Goal: Transaction & Acquisition: Purchase product/service

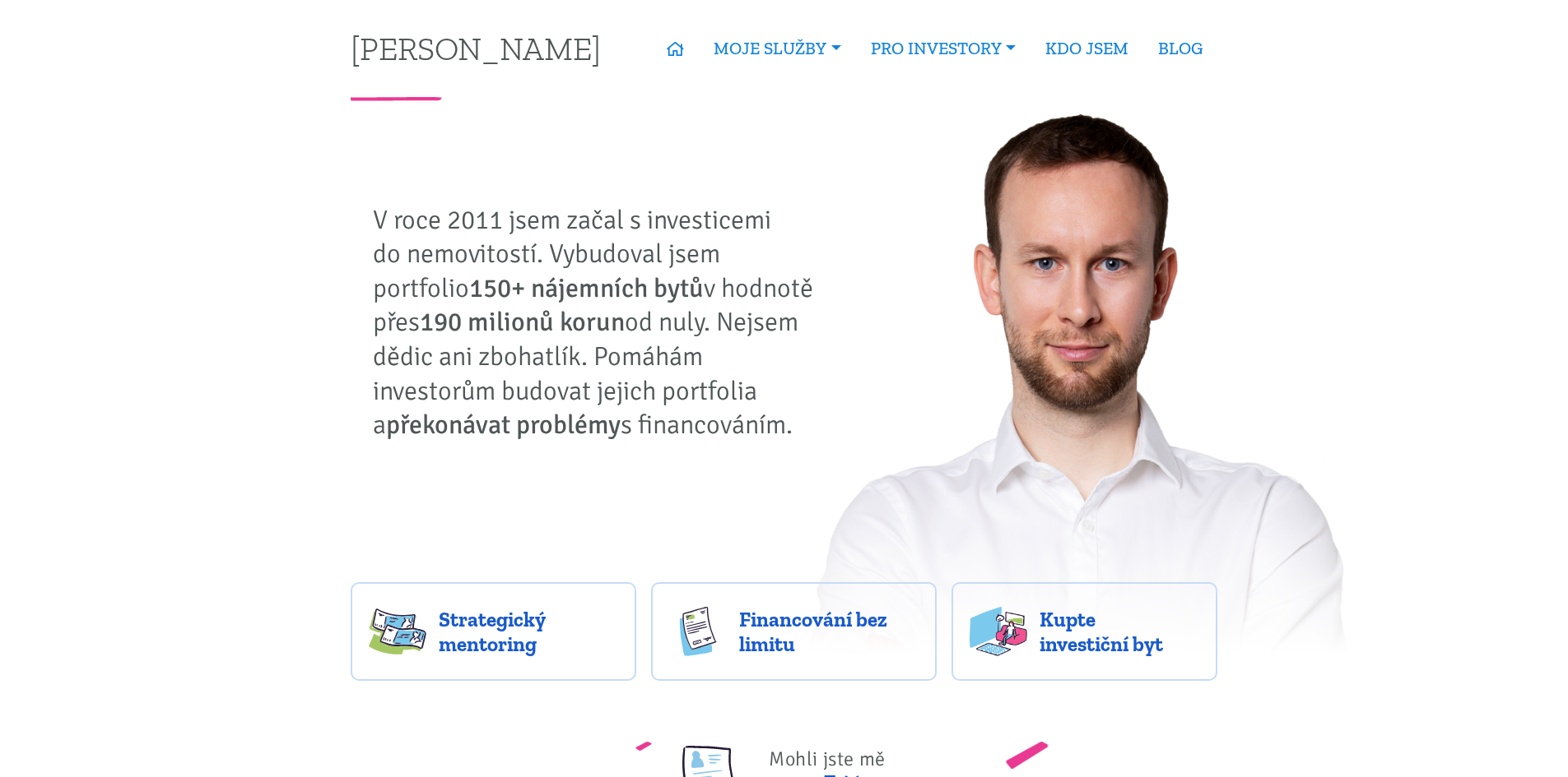
click at [0, 0] on link "Nabídka nemovitostí" at bounding box center [0, 0] width 0 height 0
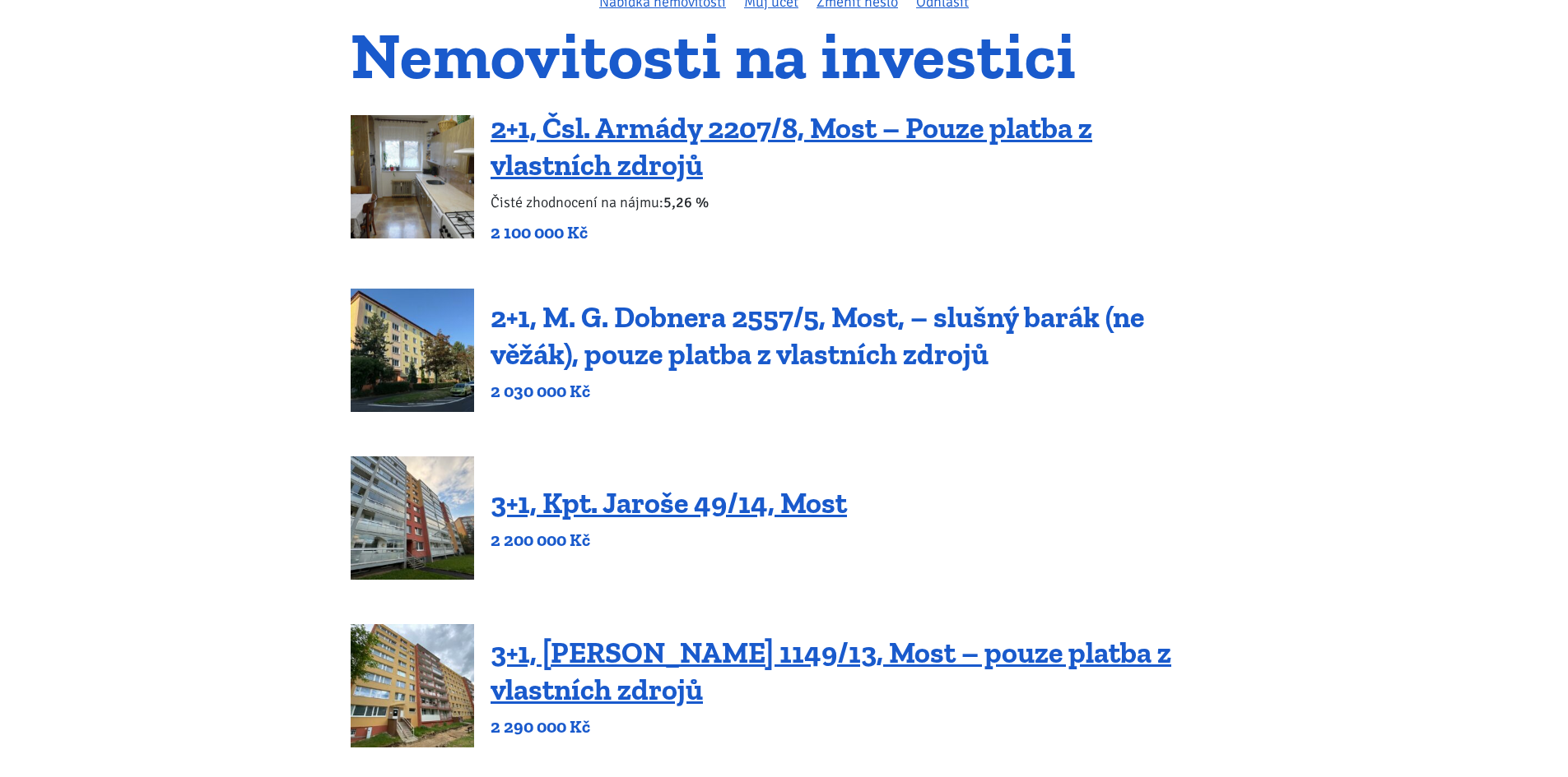
scroll to position [82, 0]
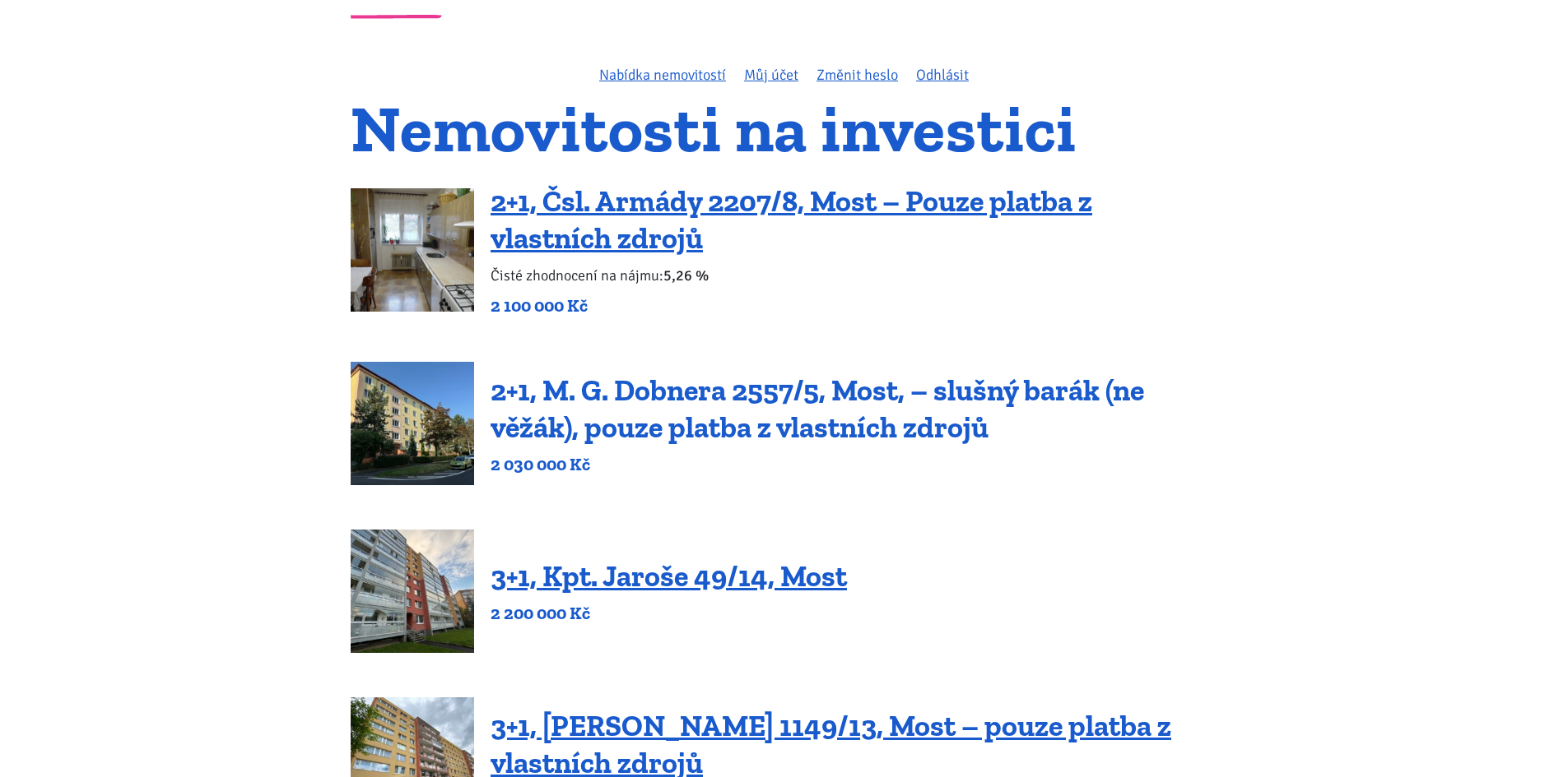
click at [722, 393] on link "2+1, M. G. Dobnera 2557/5, Most, – slušný barák (ne věžák), pouze platba z vlas…" at bounding box center [817, 408] width 653 height 72
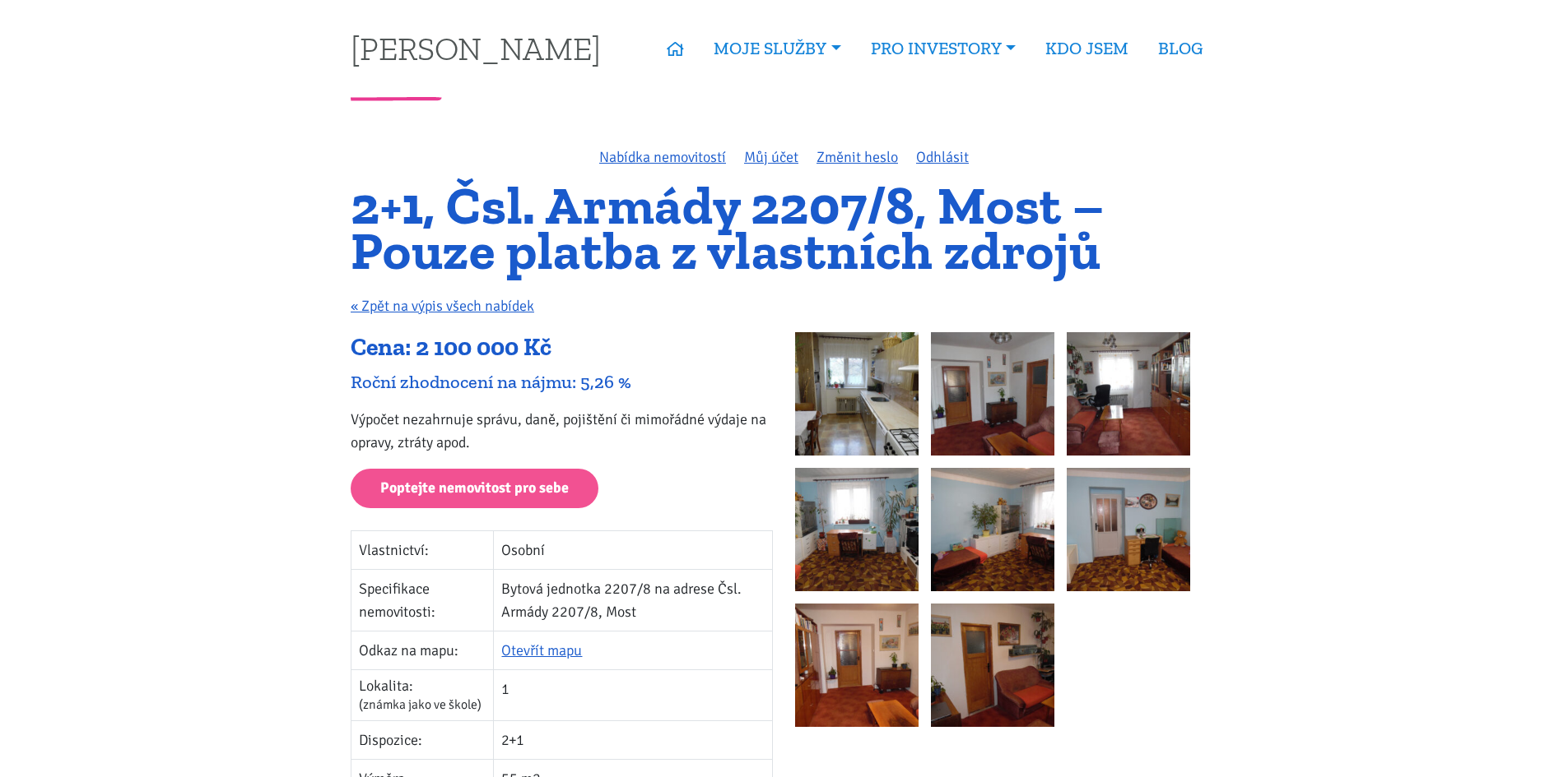
click at [827, 378] on img at bounding box center [857, 394] width 123 height 123
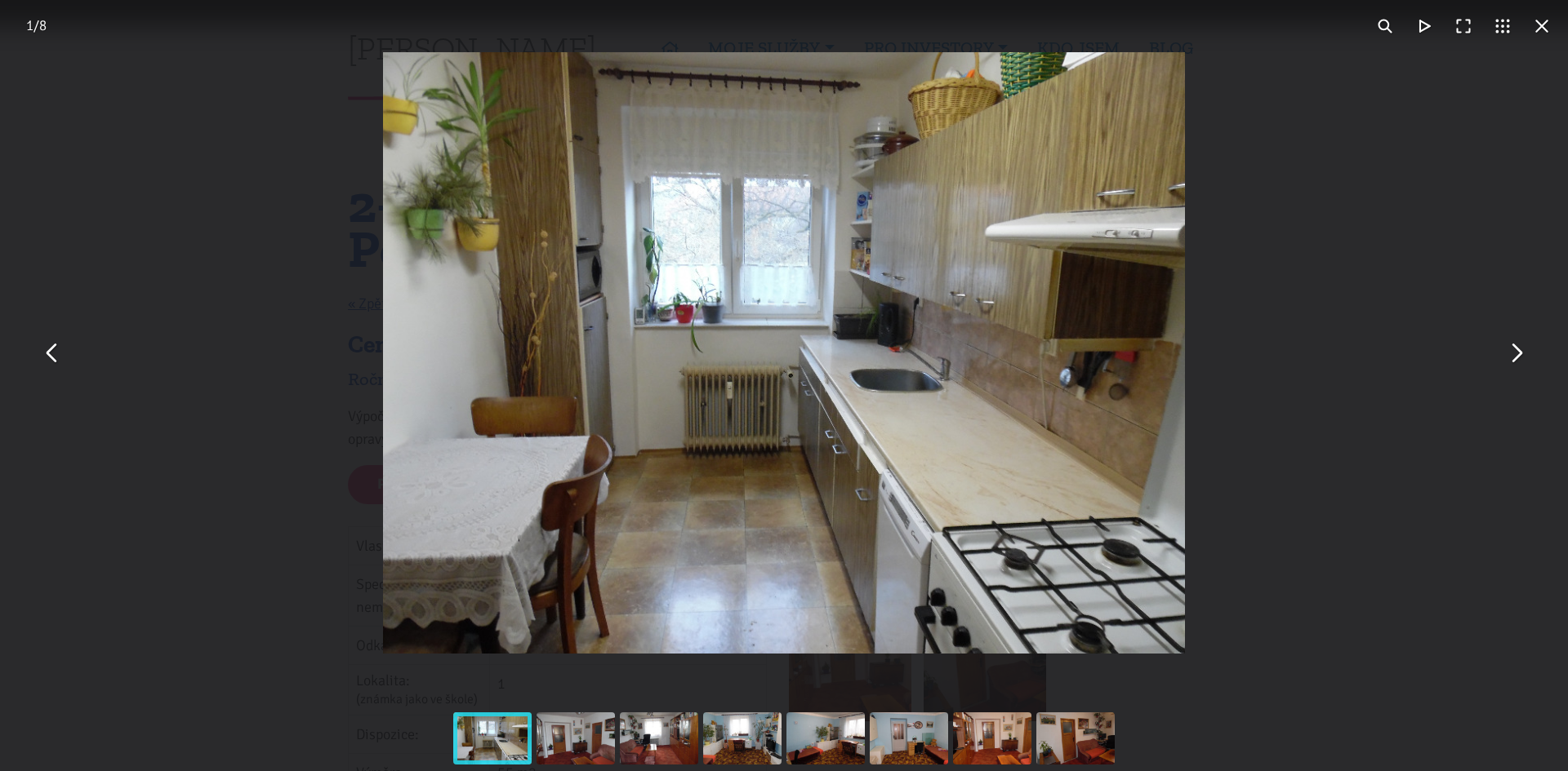
click at [1517, 356] on button "You can close this modal content with the ESC key" at bounding box center [1515, 354] width 39 height 39
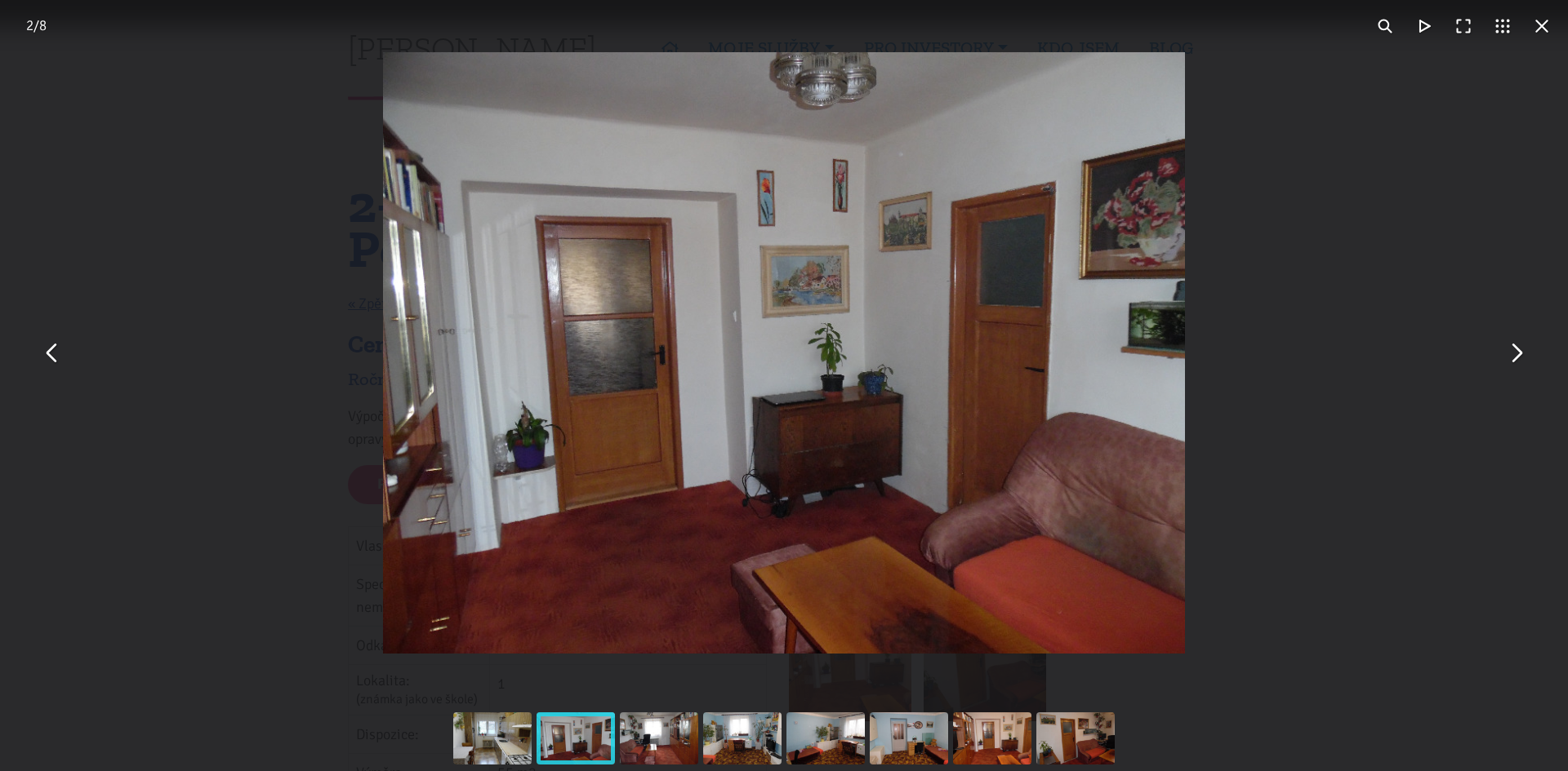
click at [1517, 356] on button "You can close this modal content with the ESC key" at bounding box center [1515, 354] width 39 height 39
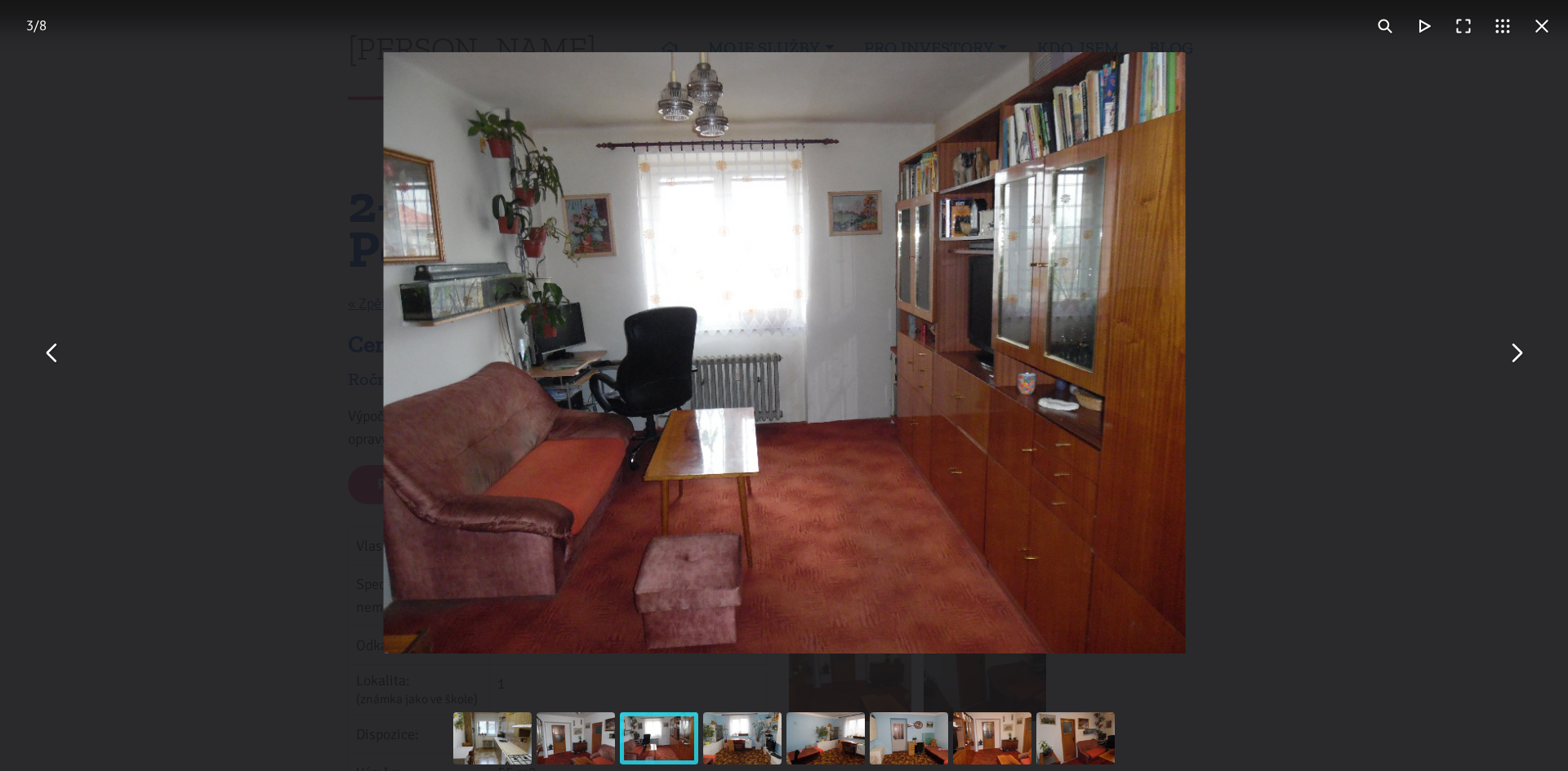
click at [1517, 356] on button "You can close this modal content with the ESC key" at bounding box center [1515, 354] width 39 height 39
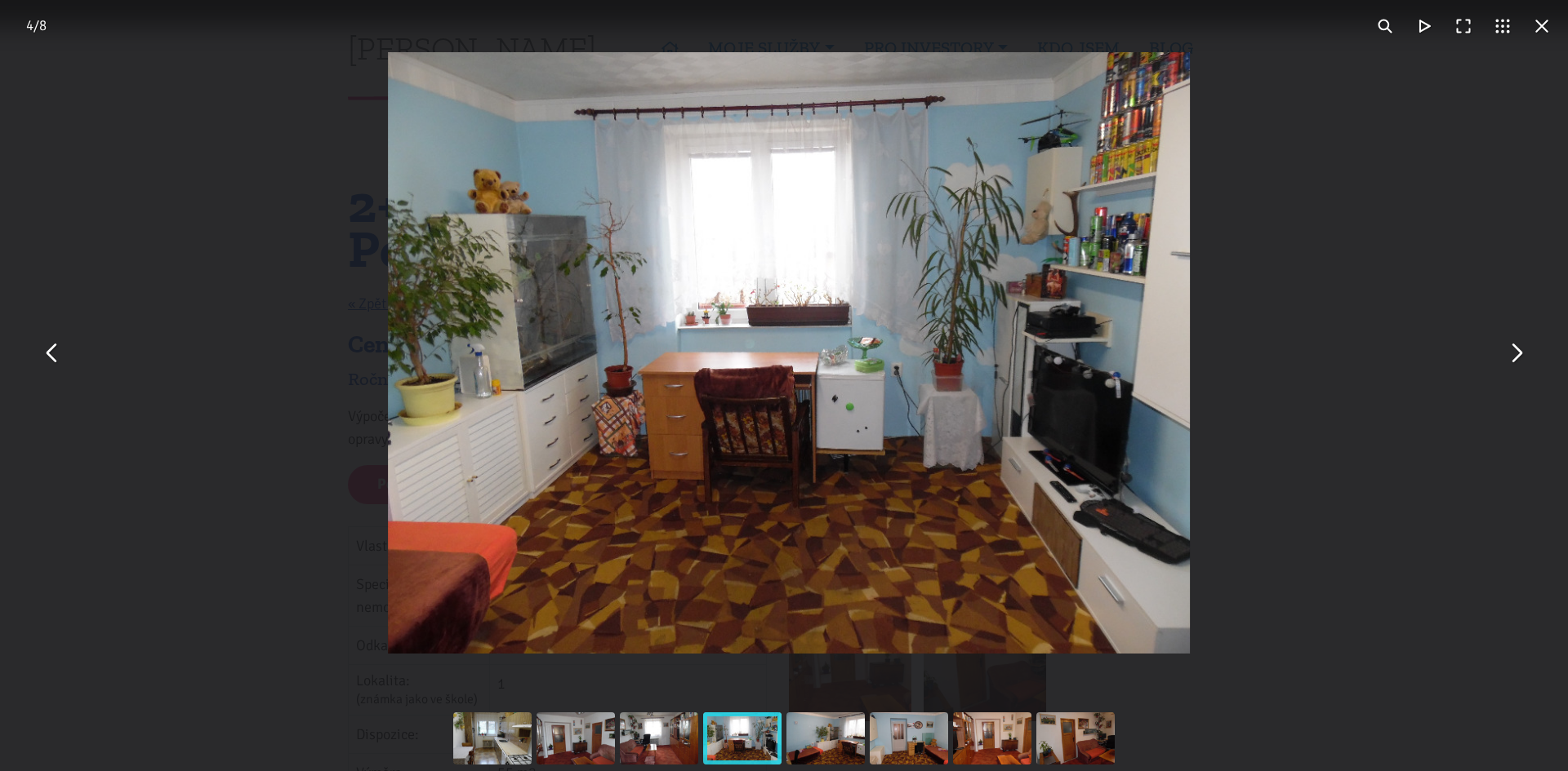
click at [1517, 356] on button "You can close this modal content with the ESC key" at bounding box center [1515, 354] width 39 height 39
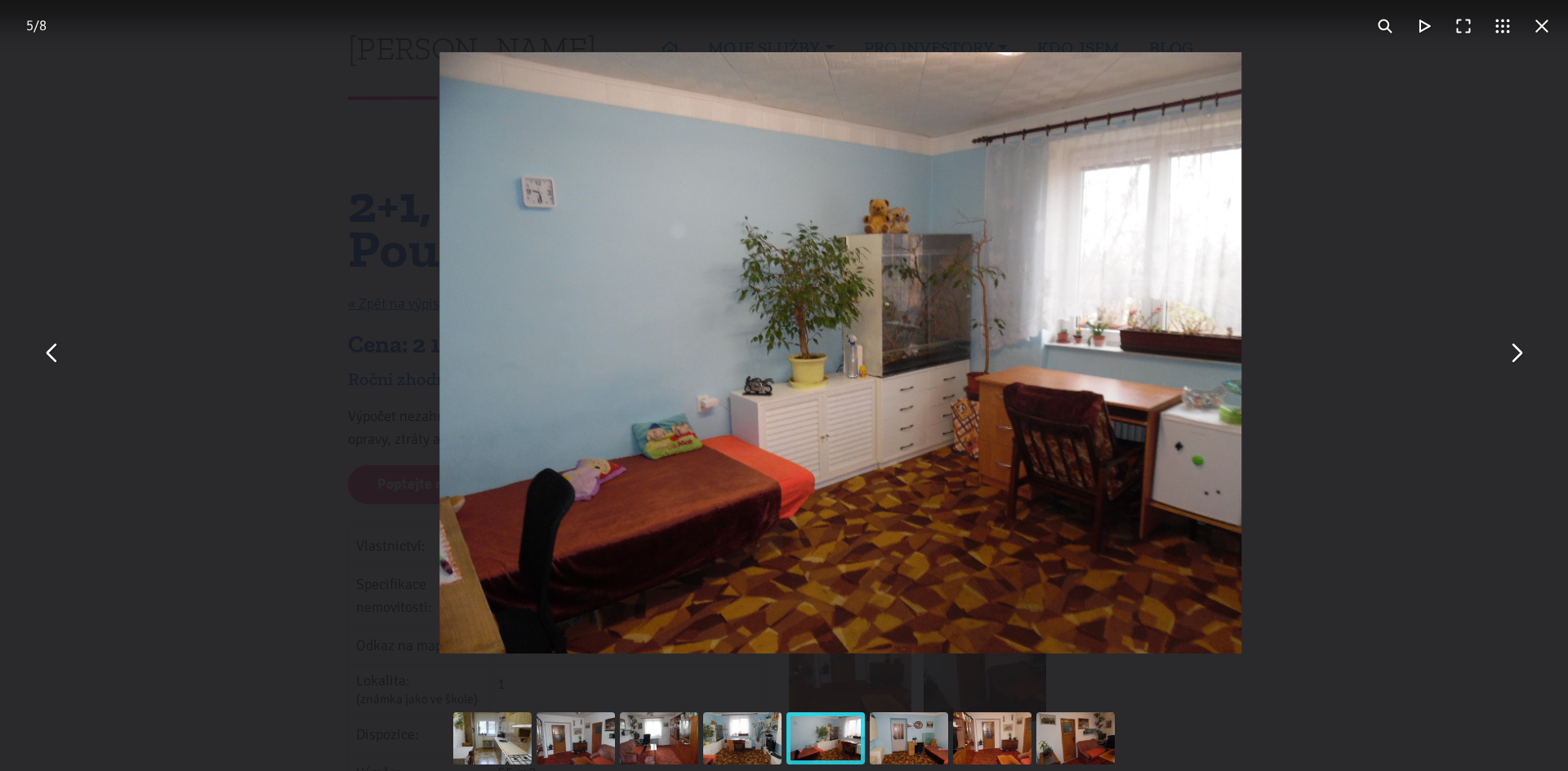
click at [1517, 356] on button "You can close this modal content with the ESC key" at bounding box center [1515, 354] width 39 height 39
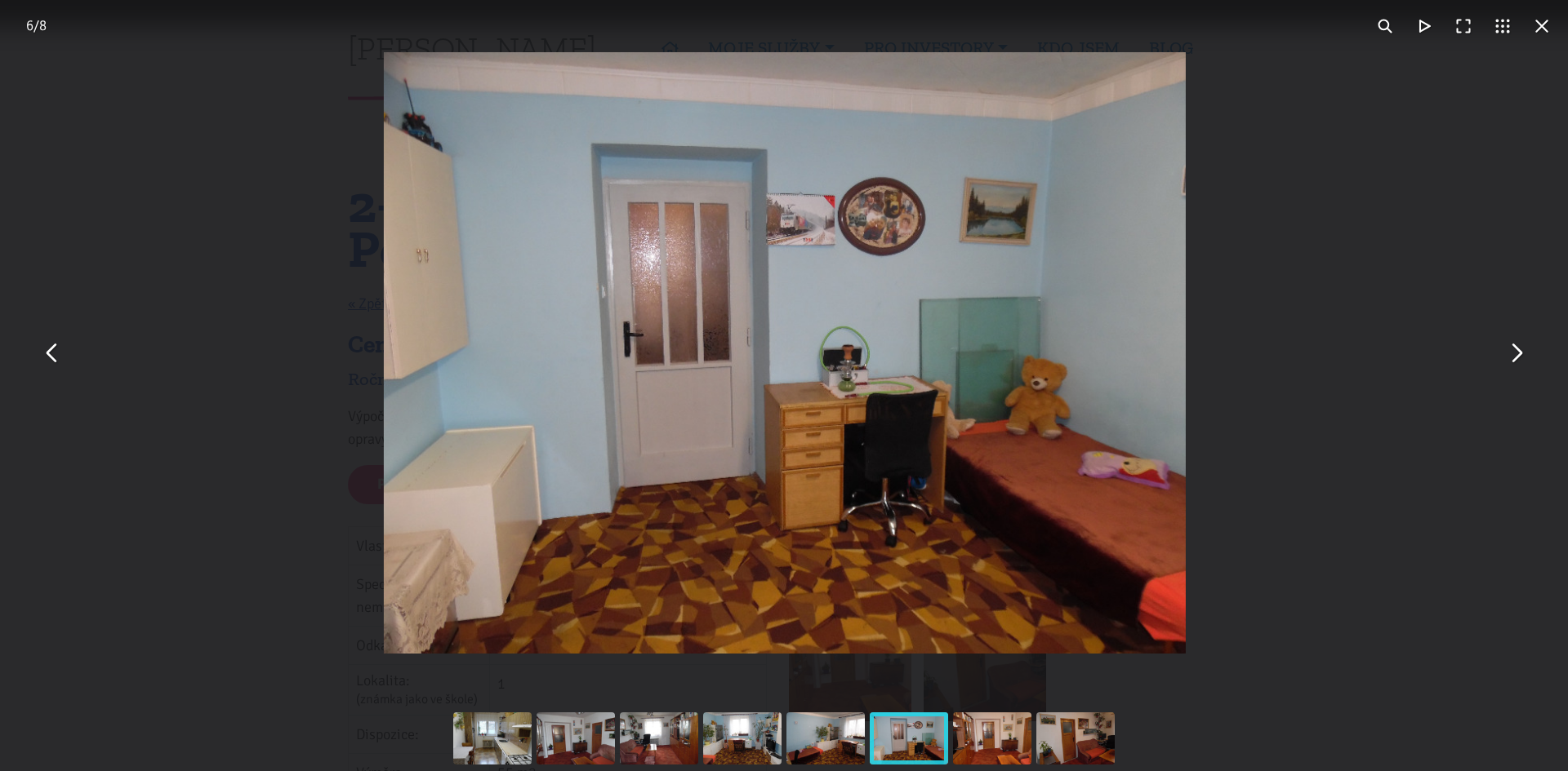
click at [1517, 356] on button "You can close this modal content with the ESC key" at bounding box center [1515, 354] width 39 height 39
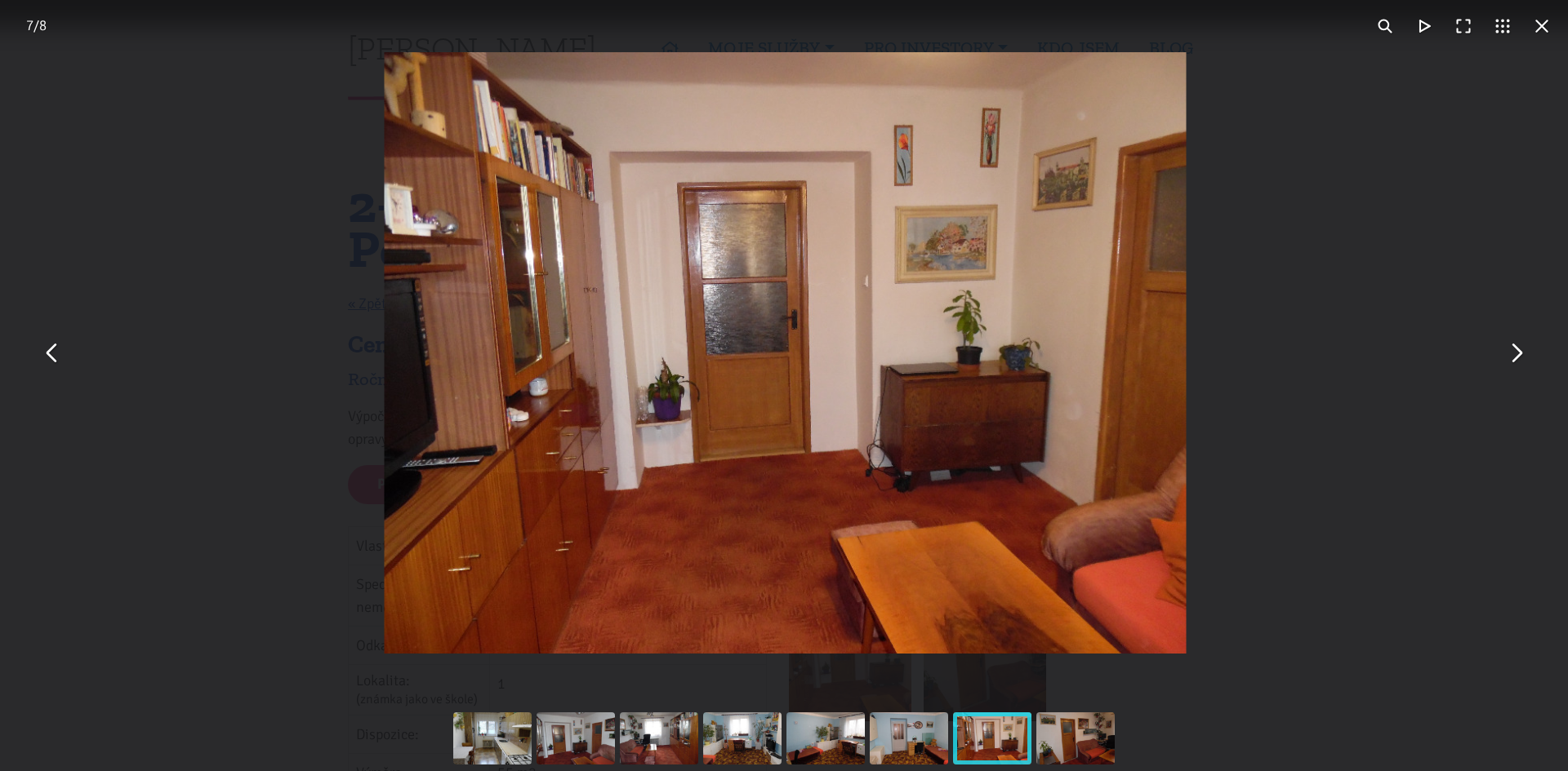
click at [1517, 356] on button "You can close this modal content with the ESC key" at bounding box center [1515, 354] width 39 height 39
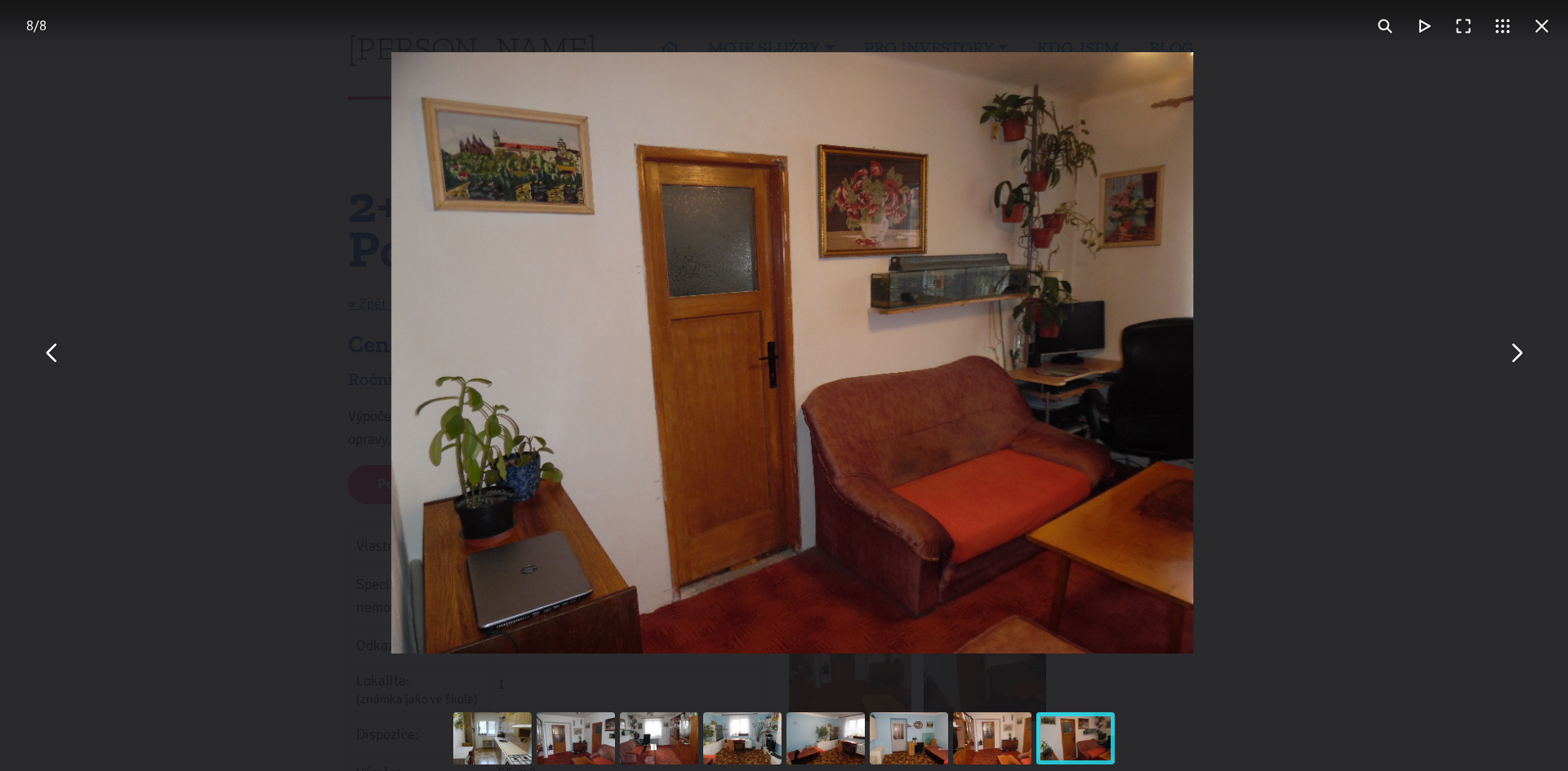
click at [1517, 356] on button "You can close this modal content with the ESC key" at bounding box center [1515, 354] width 39 height 39
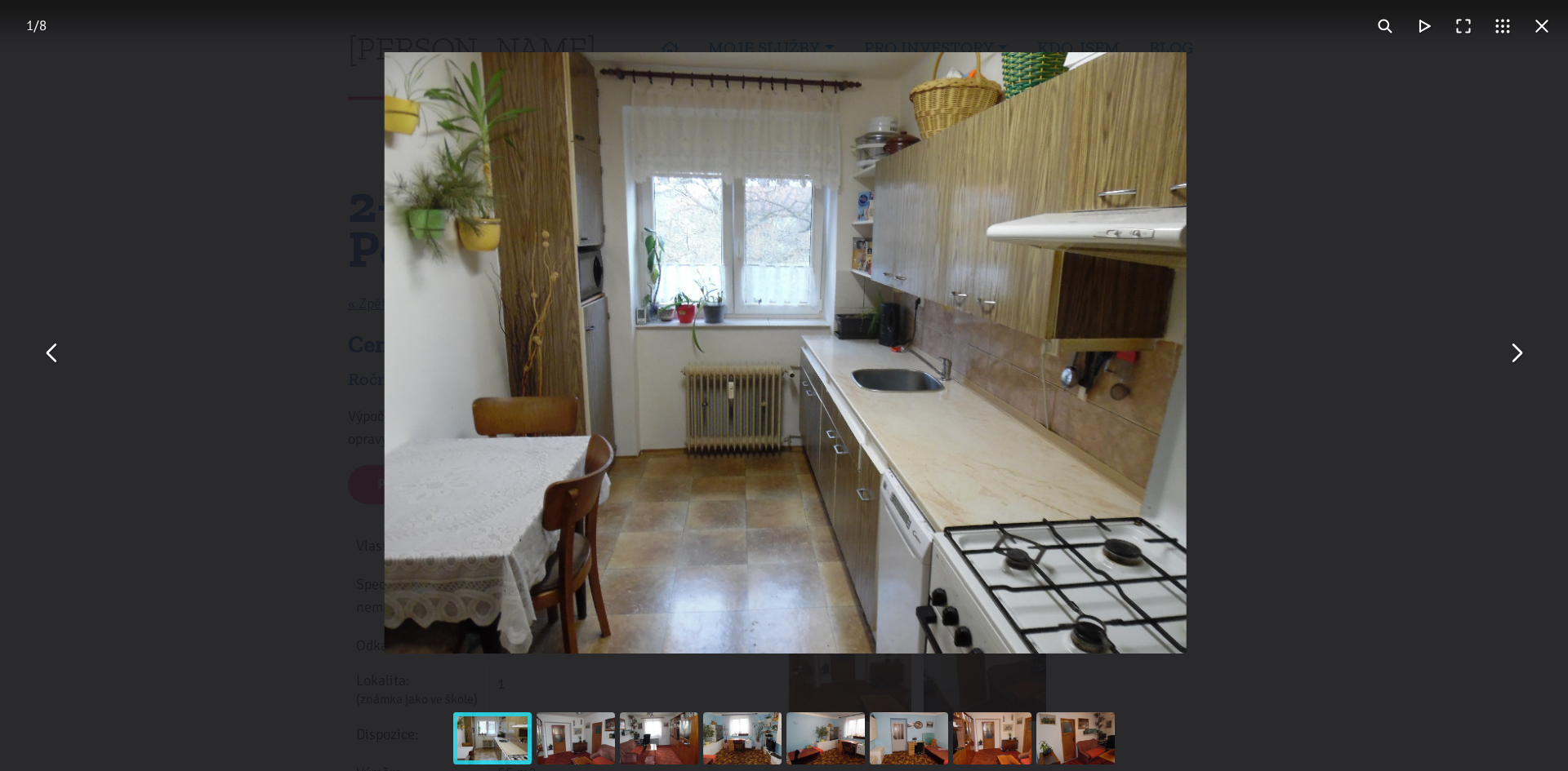
click at [1517, 356] on button "You can close this modal content with the ESC key" at bounding box center [1515, 354] width 39 height 39
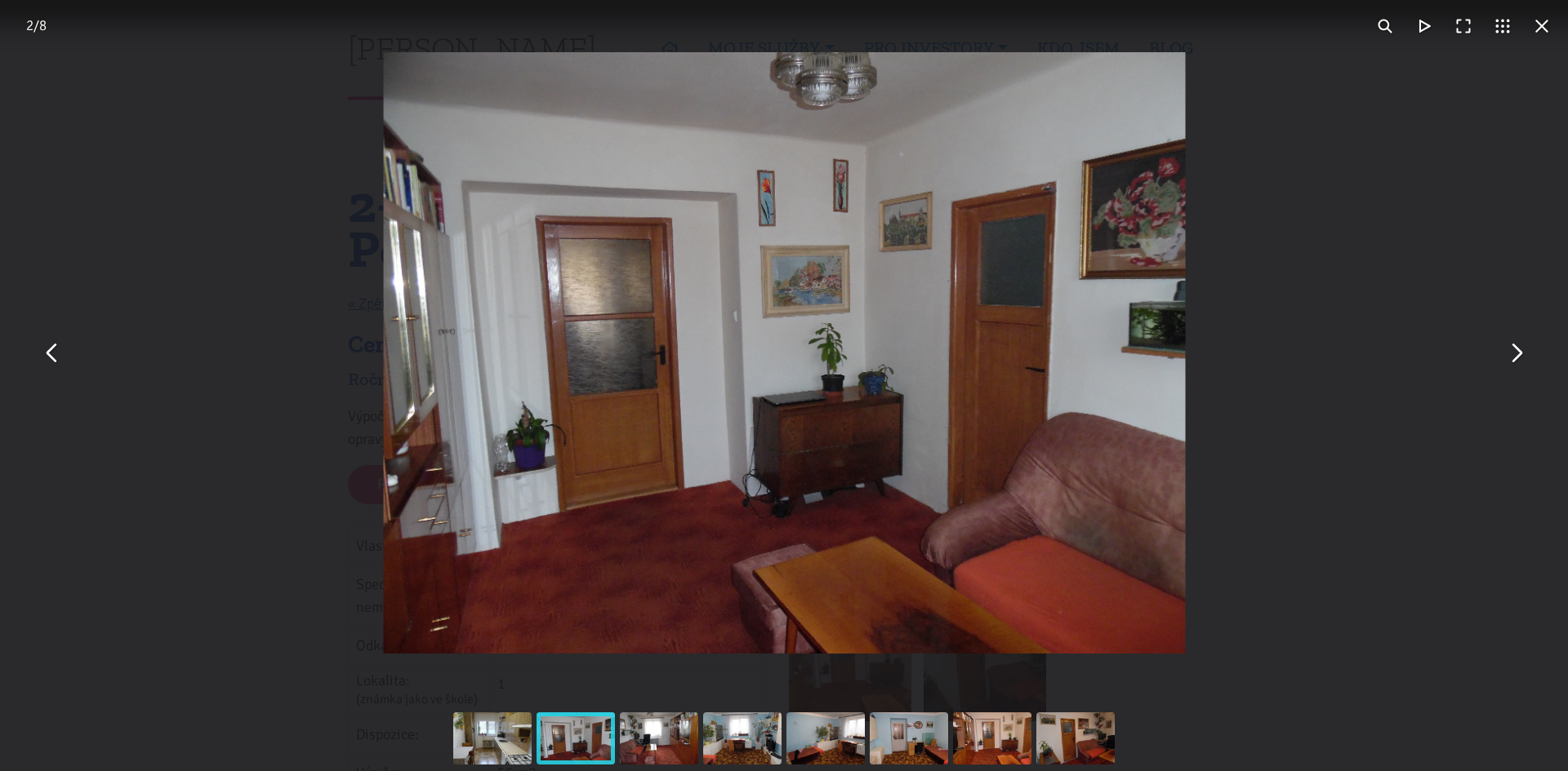
click at [1549, 33] on button "You can close this modal content with the ESC key" at bounding box center [1541, 26] width 39 height 39
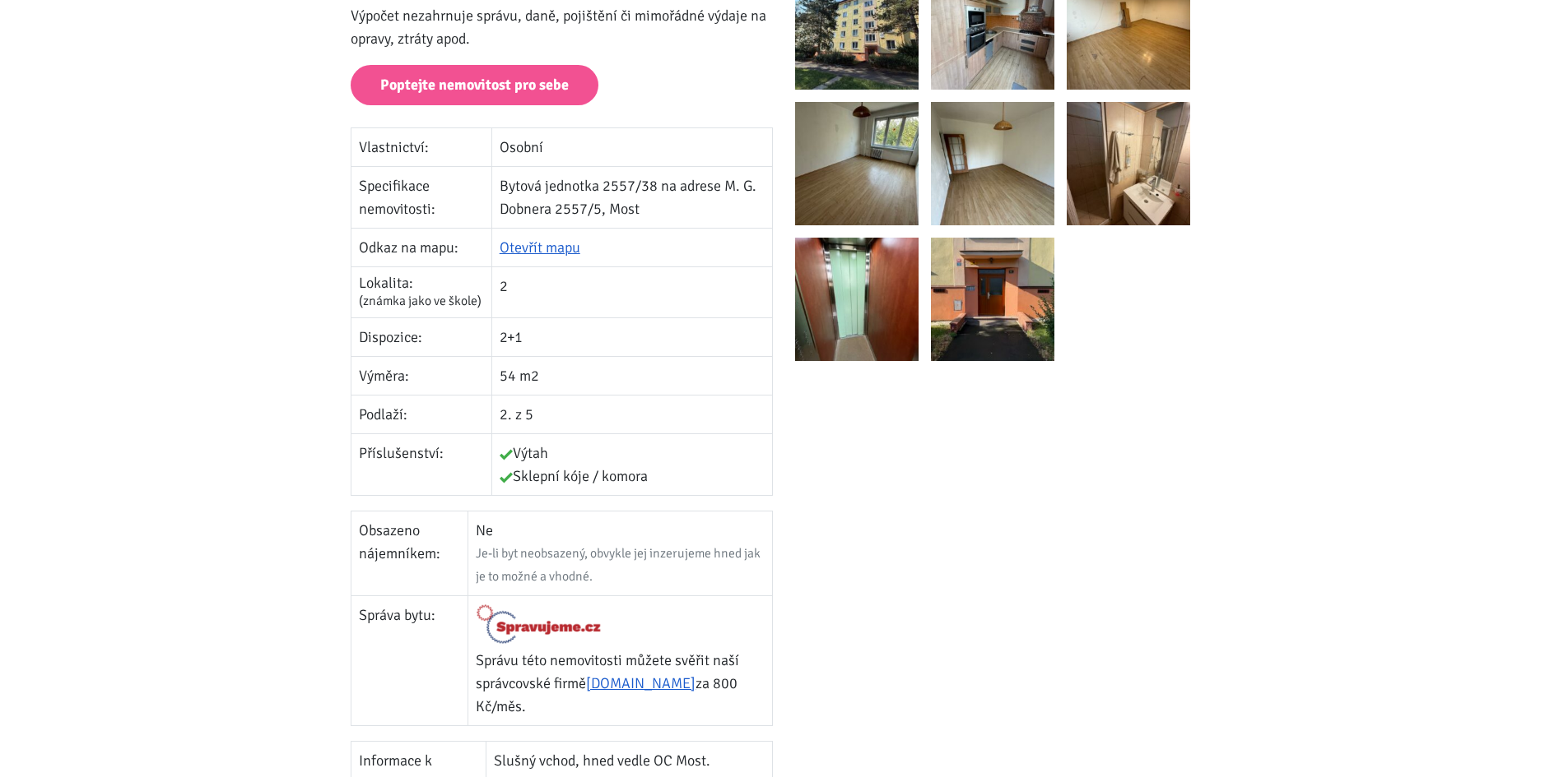
scroll to position [82, 0]
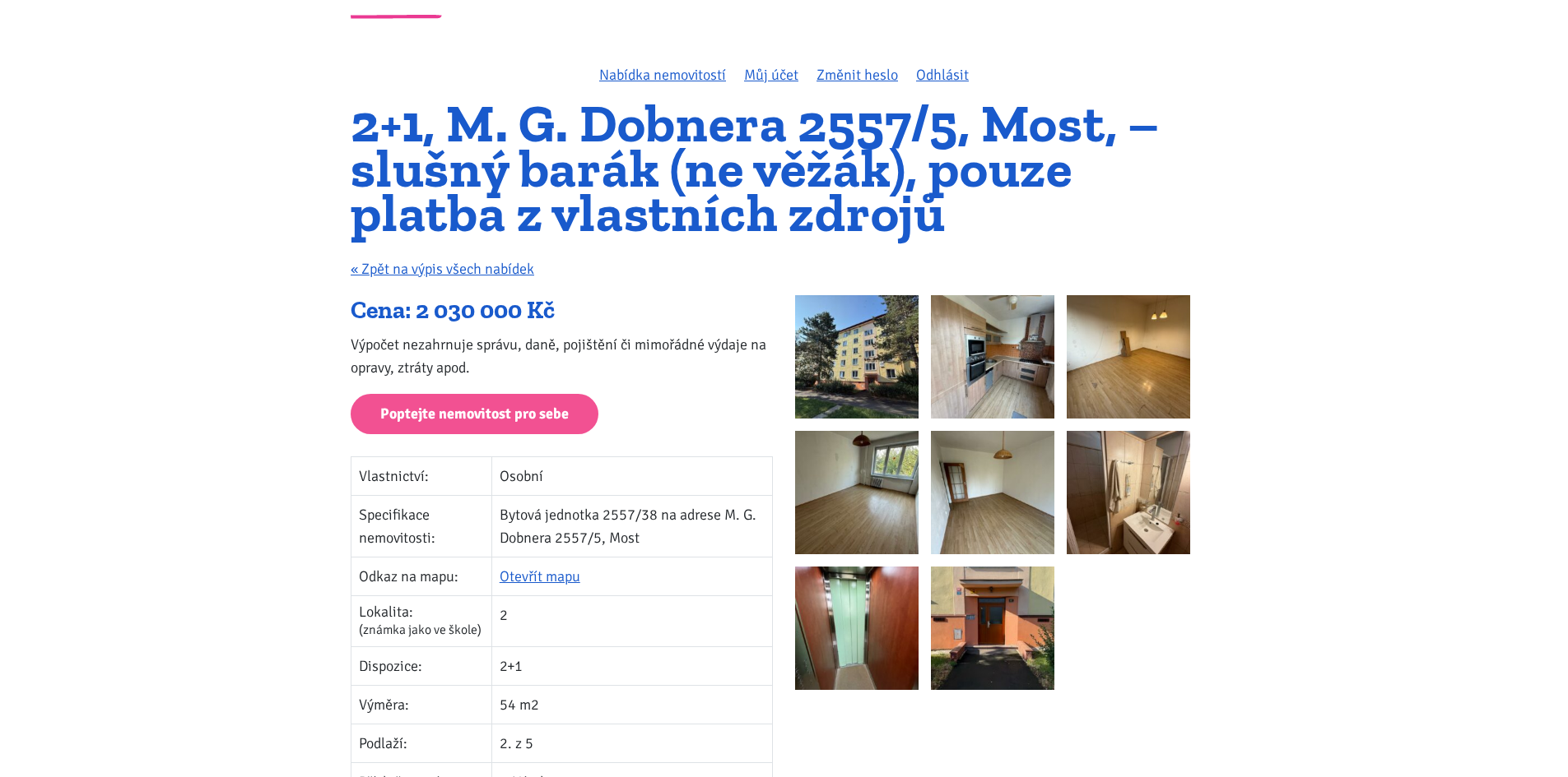
click at [874, 344] on img at bounding box center [857, 356] width 123 height 123
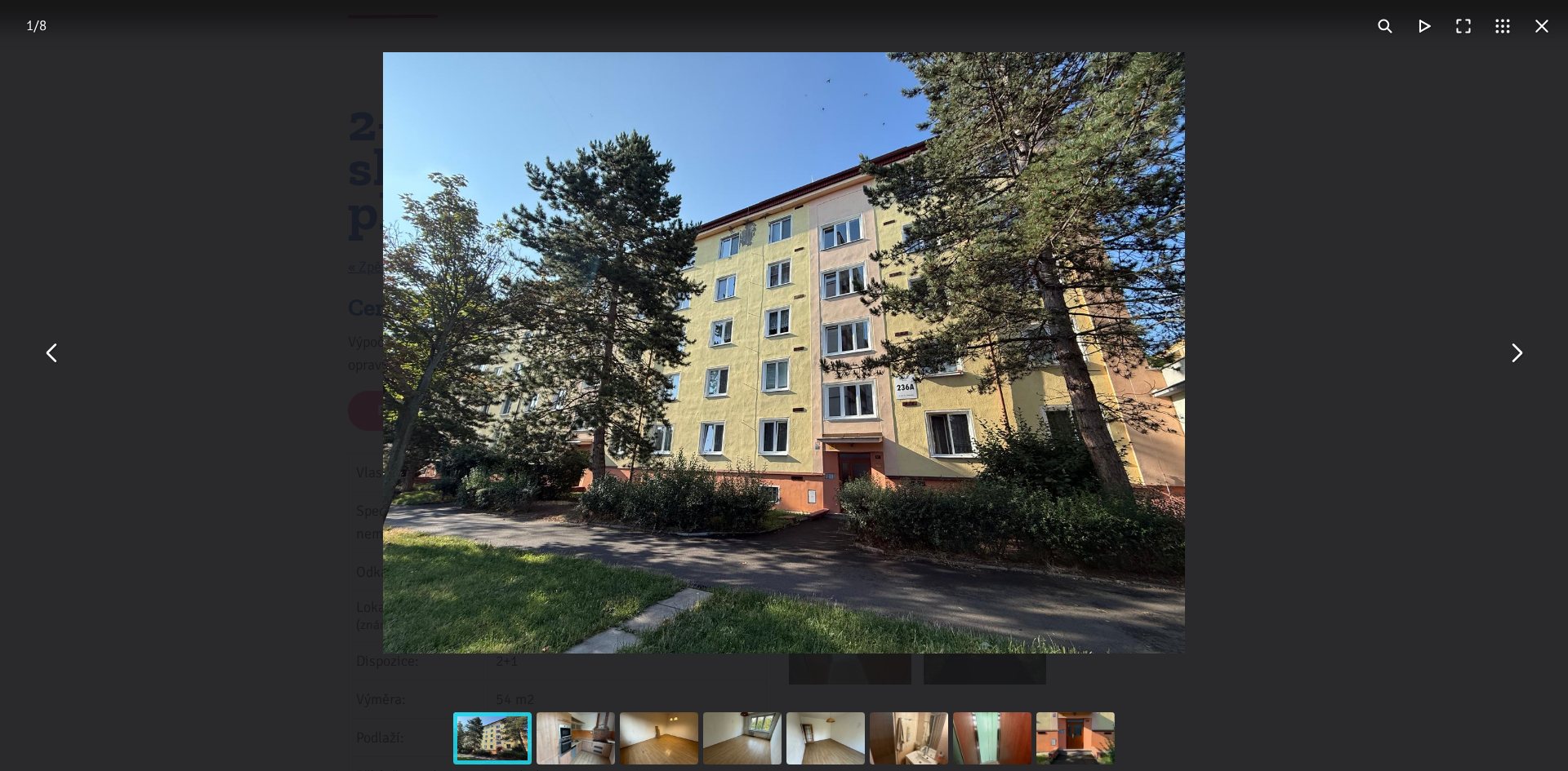
click at [1508, 355] on button "You can close this modal content with the ESC key" at bounding box center [1515, 354] width 39 height 39
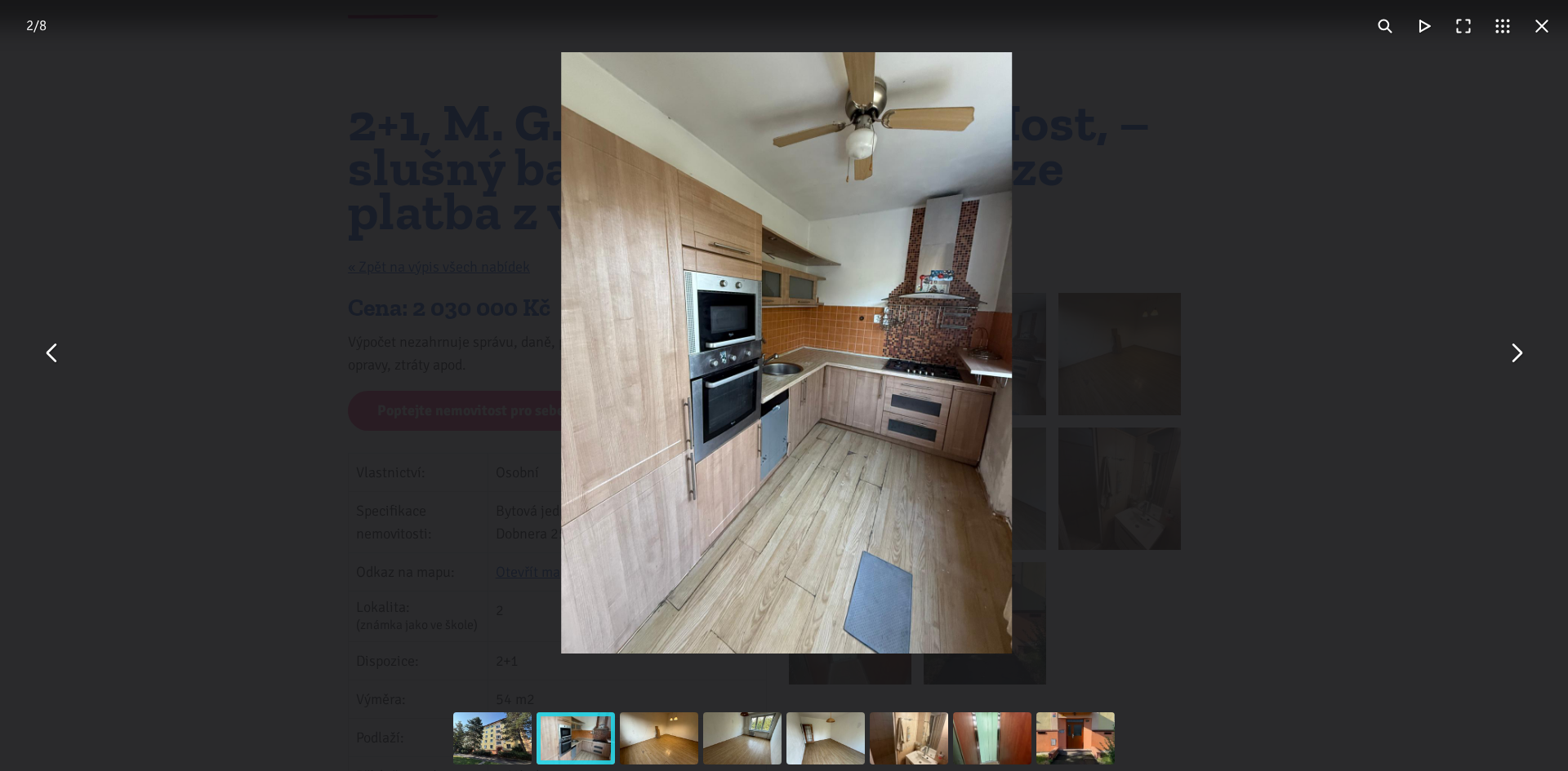
click at [1508, 355] on button "You can close this modal content with the ESC key" at bounding box center [1515, 354] width 39 height 39
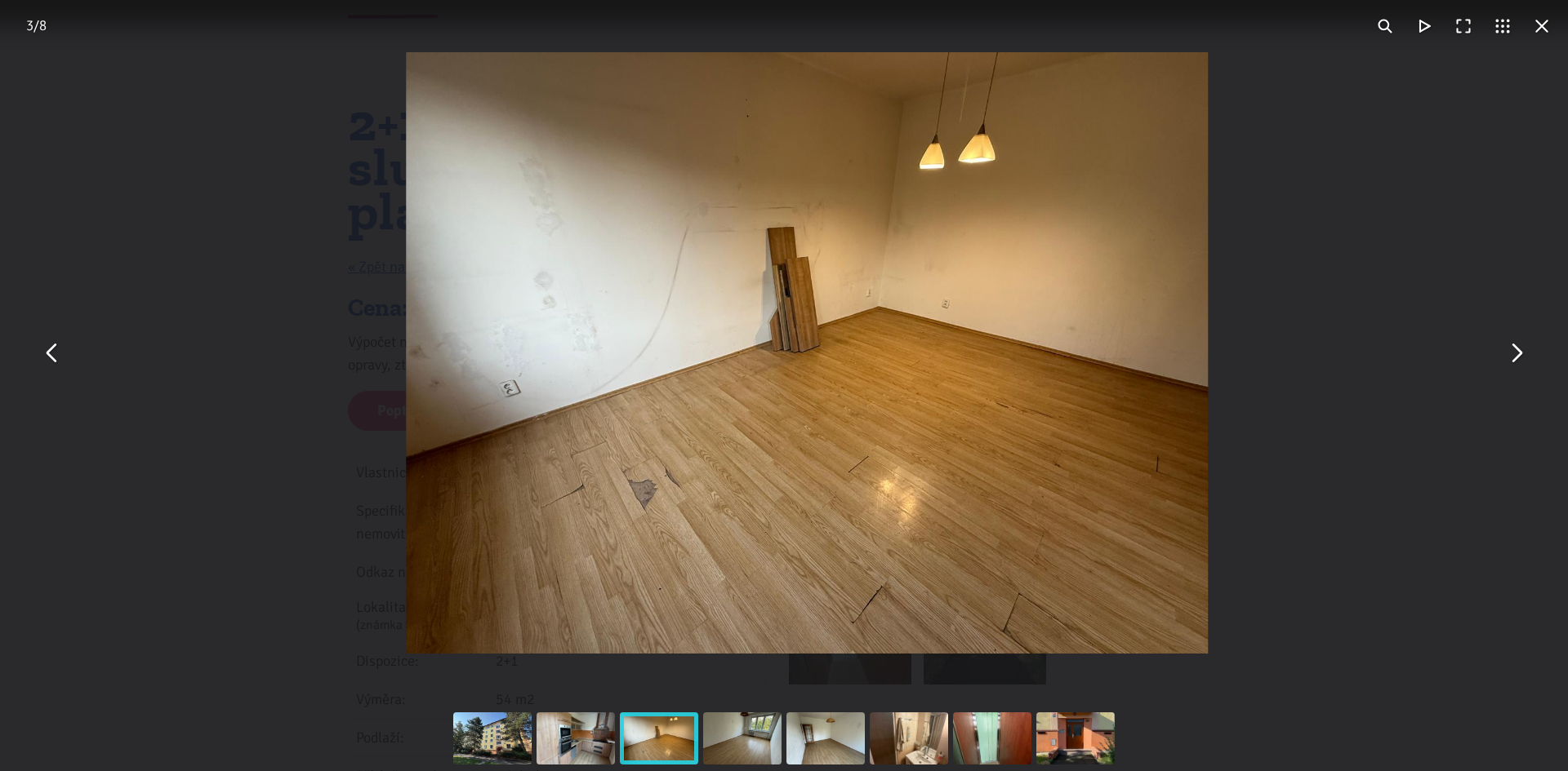
click at [1508, 355] on button "You can close this modal content with the ESC key" at bounding box center [1515, 354] width 39 height 39
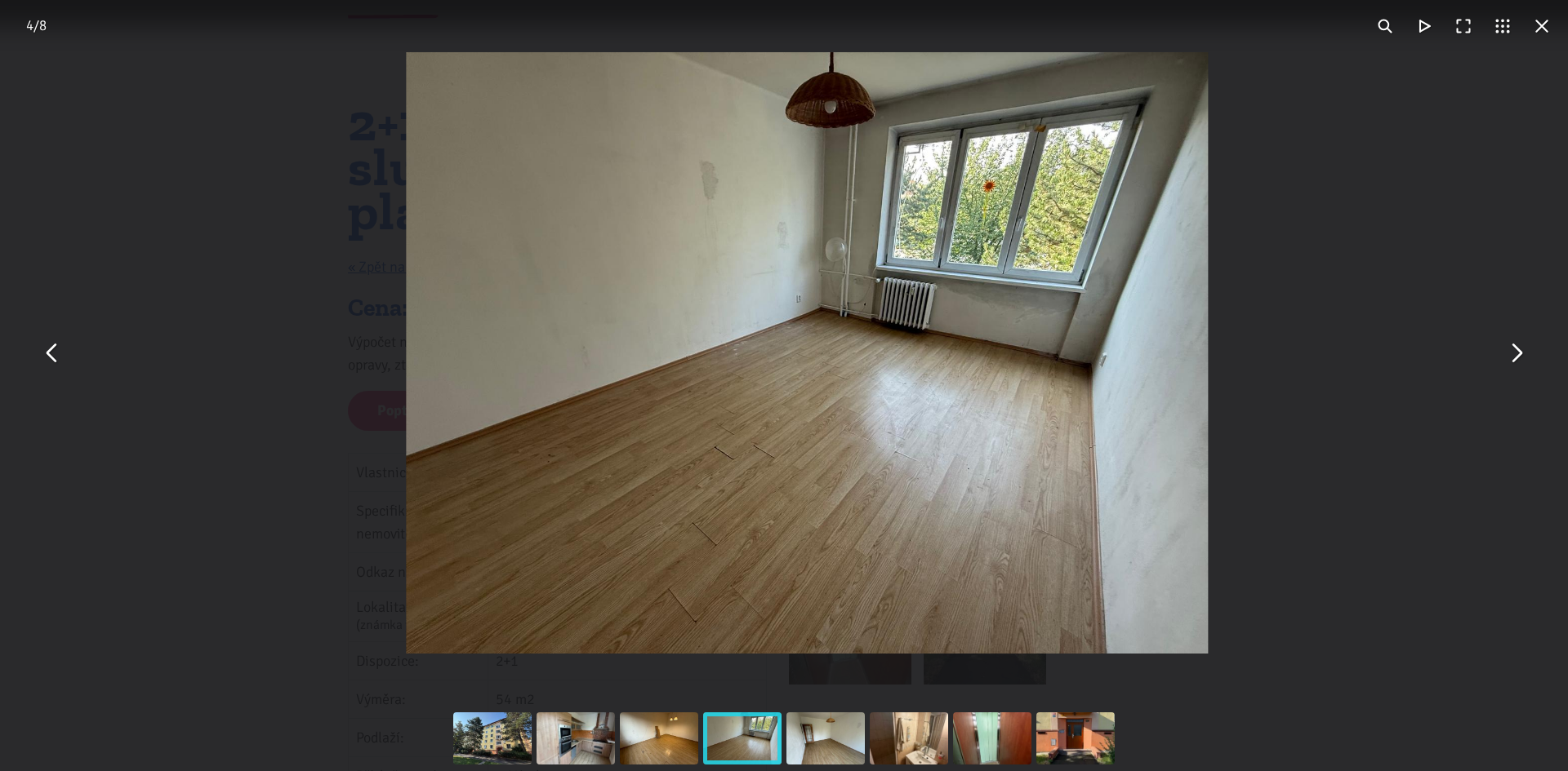
click at [1508, 355] on button "You can close this modal content with the ESC key" at bounding box center [1515, 354] width 39 height 39
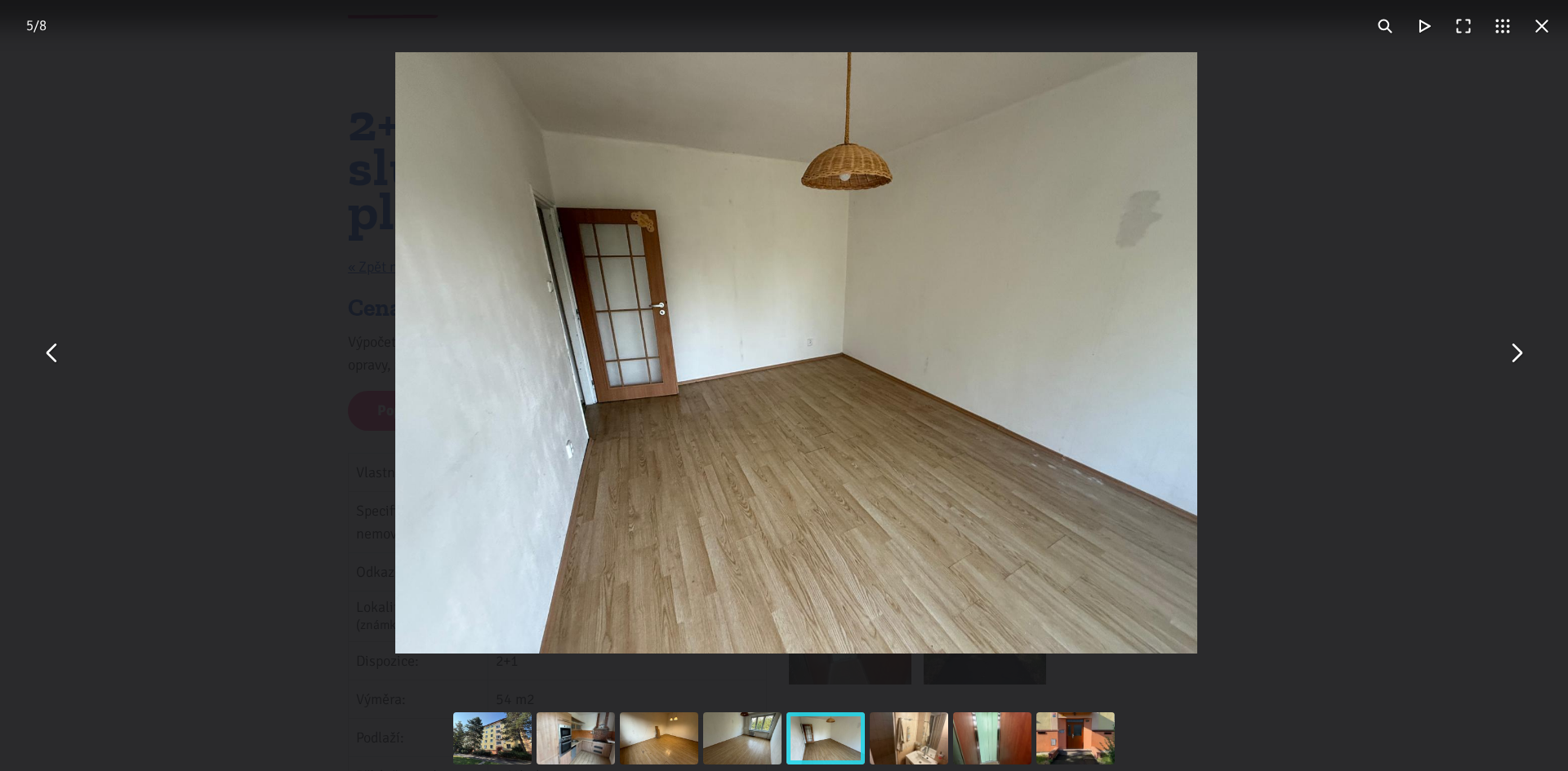
click at [1508, 355] on button "You can close this modal content with the ESC key" at bounding box center [1515, 354] width 39 height 39
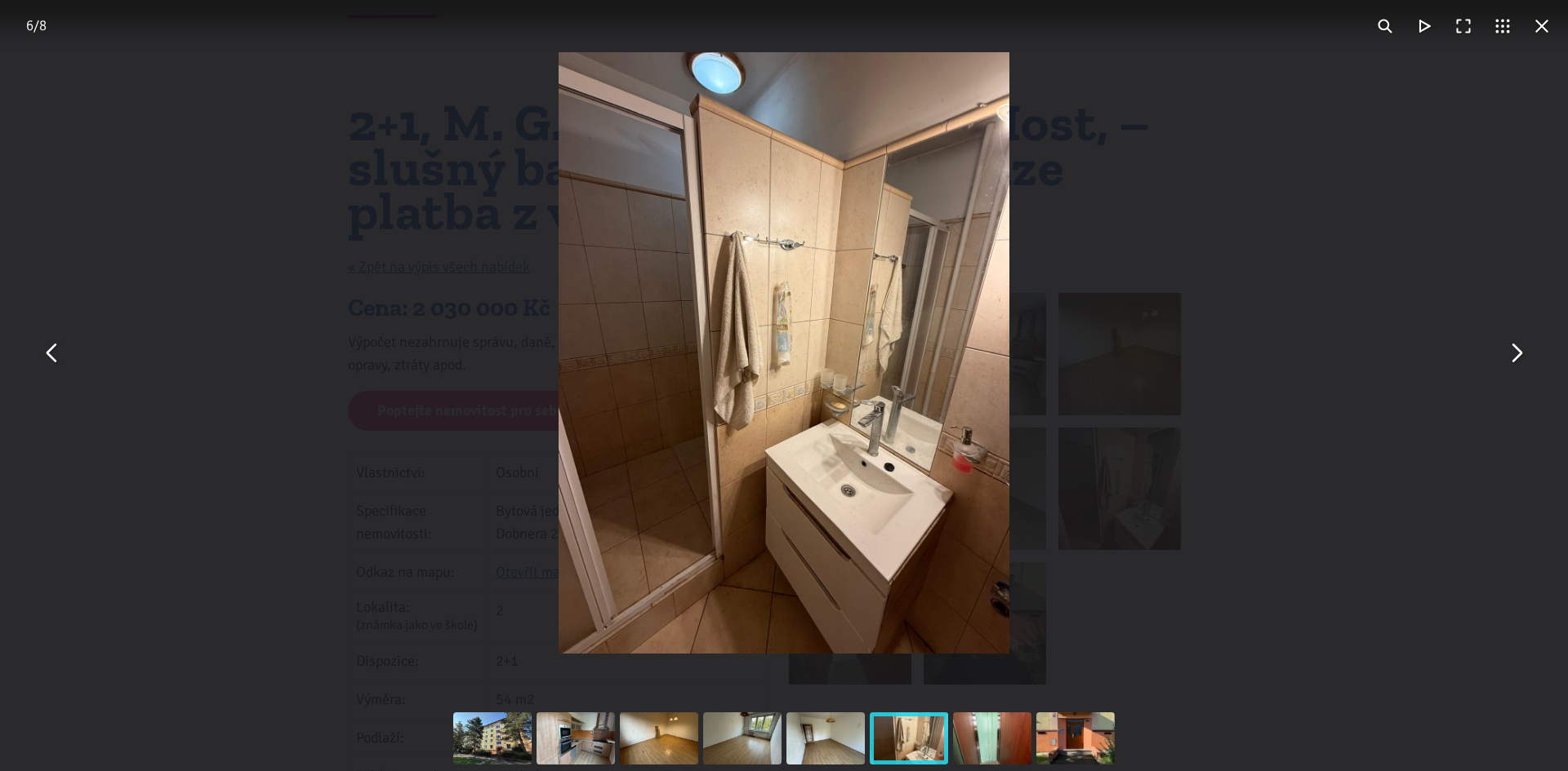
click at [1508, 355] on button "You can close this modal content with the ESC key" at bounding box center [1515, 354] width 39 height 39
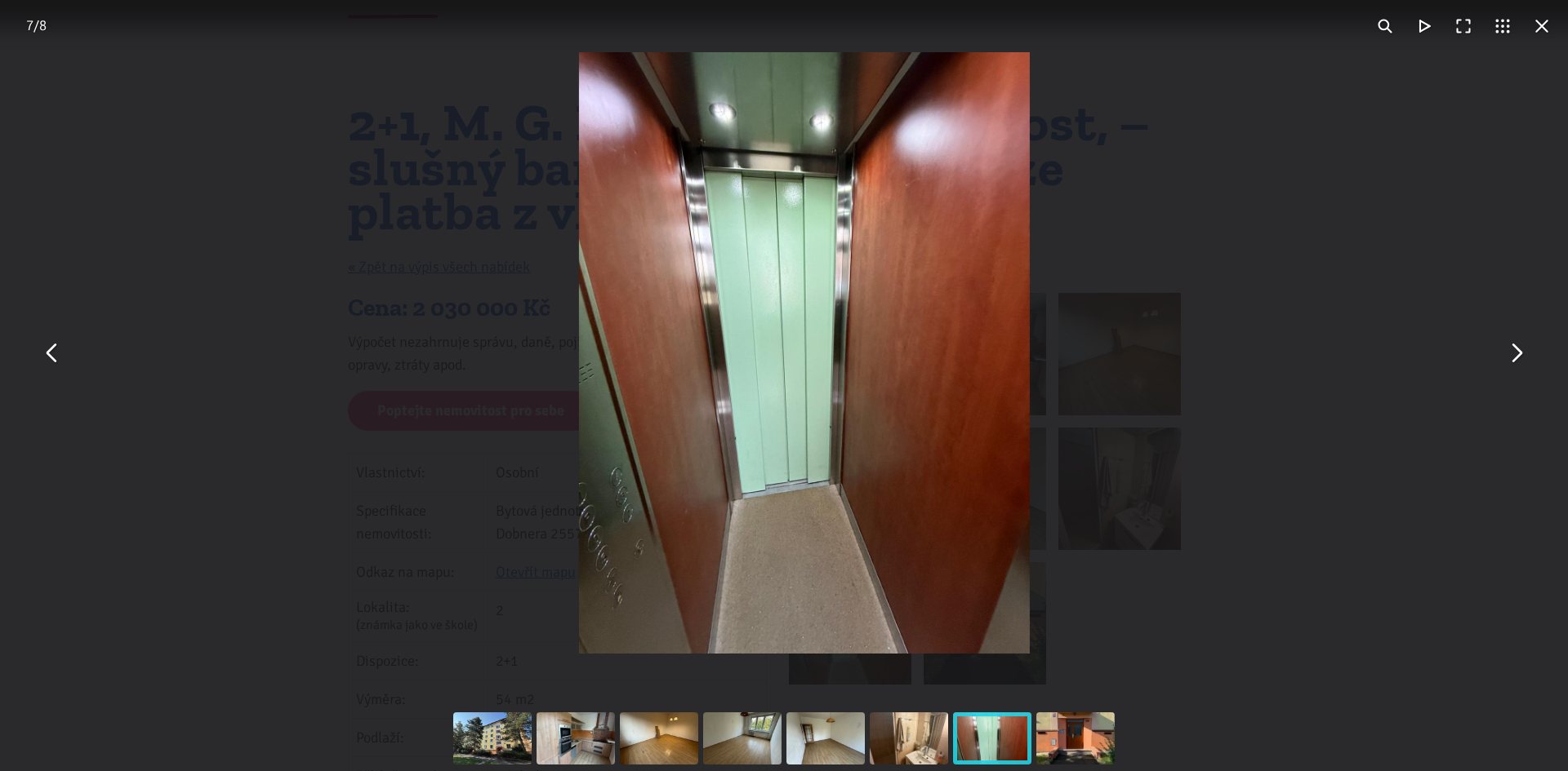
click at [1508, 355] on button "You can close this modal content with the ESC key" at bounding box center [1515, 354] width 39 height 39
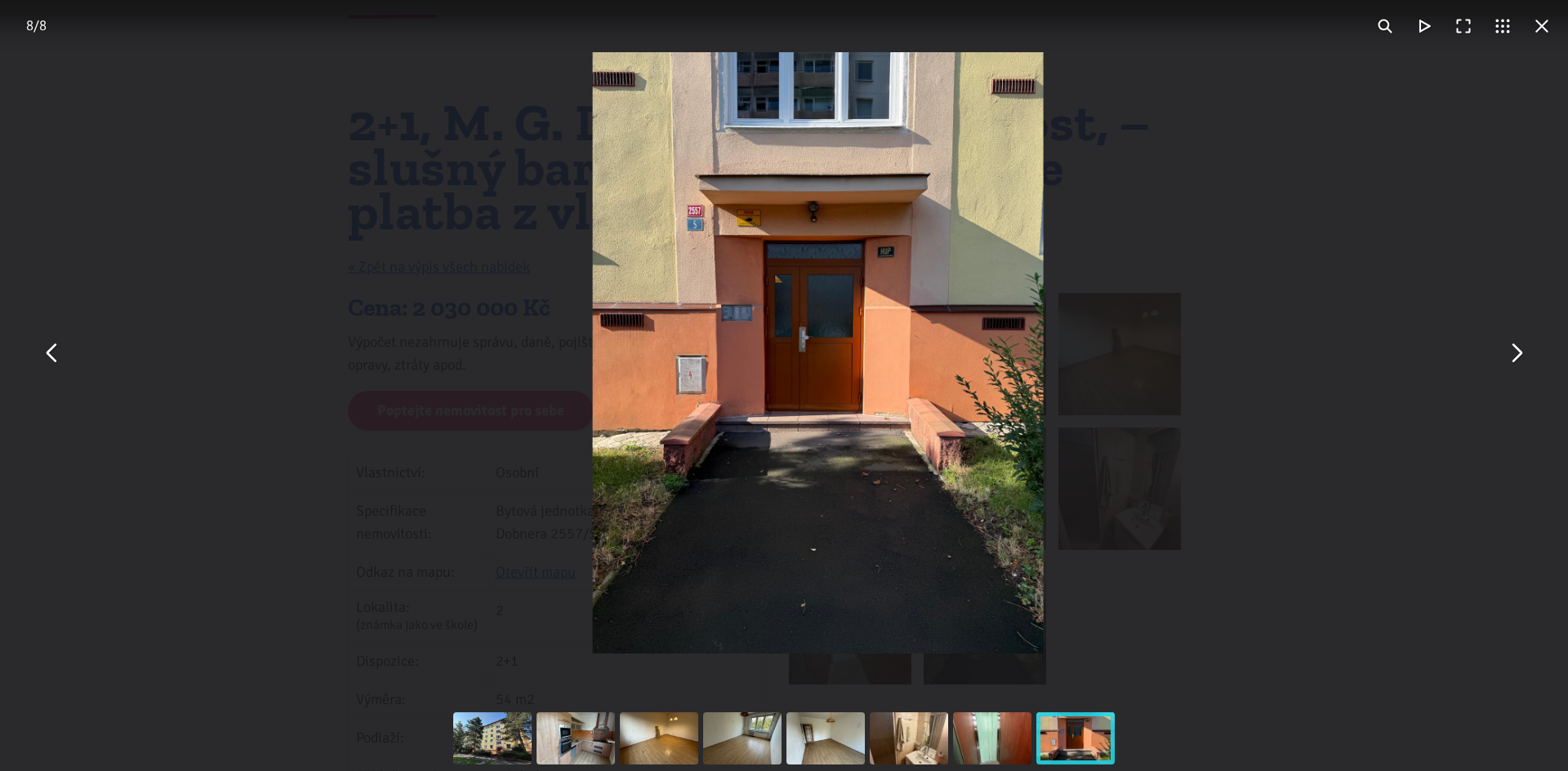
click at [1508, 355] on button "You can close this modal content with the ESC key" at bounding box center [1515, 354] width 39 height 39
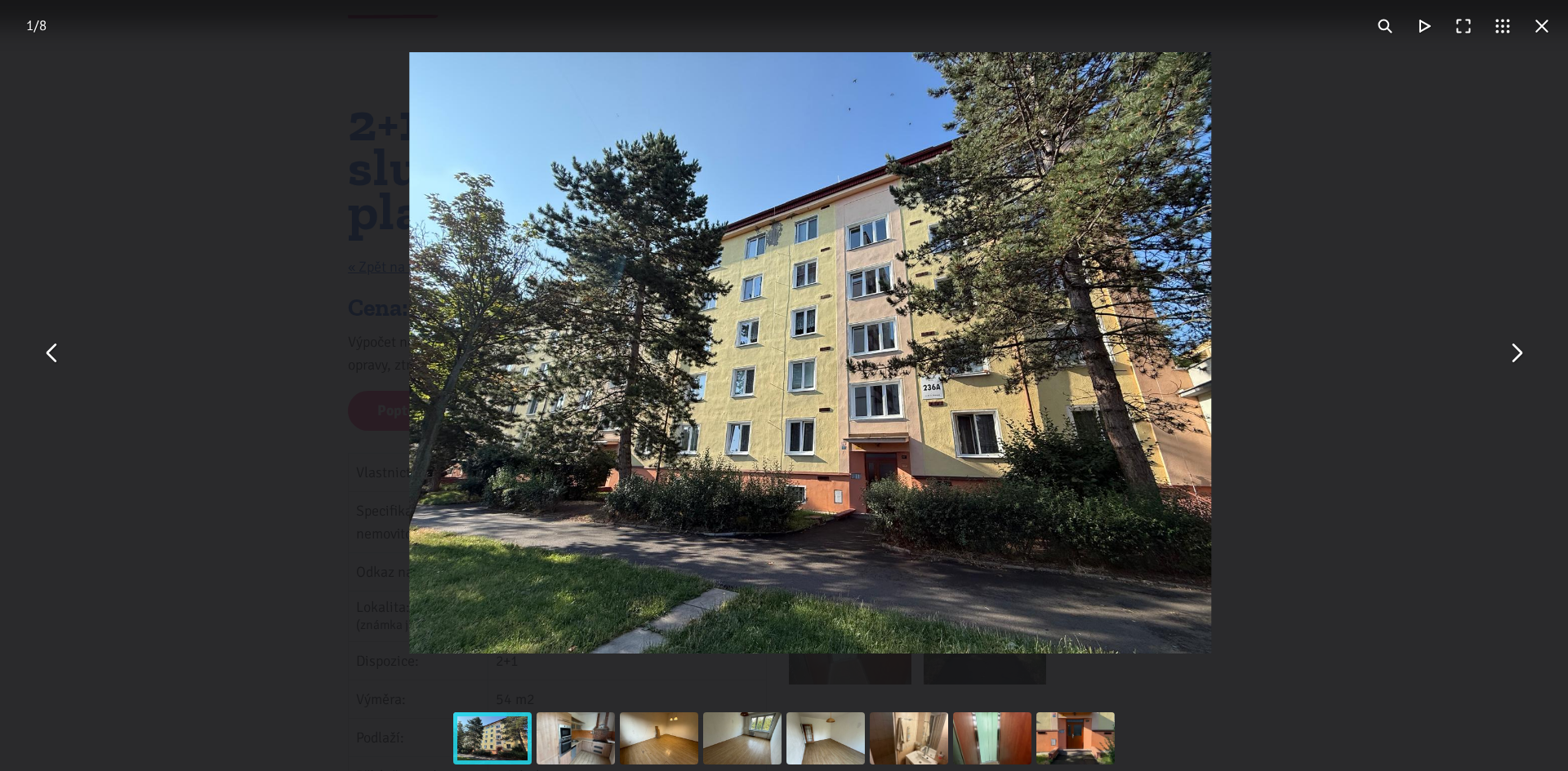
click at [1508, 355] on button "You can close this modal content with the ESC key" at bounding box center [1515, 354] width 39 height 39
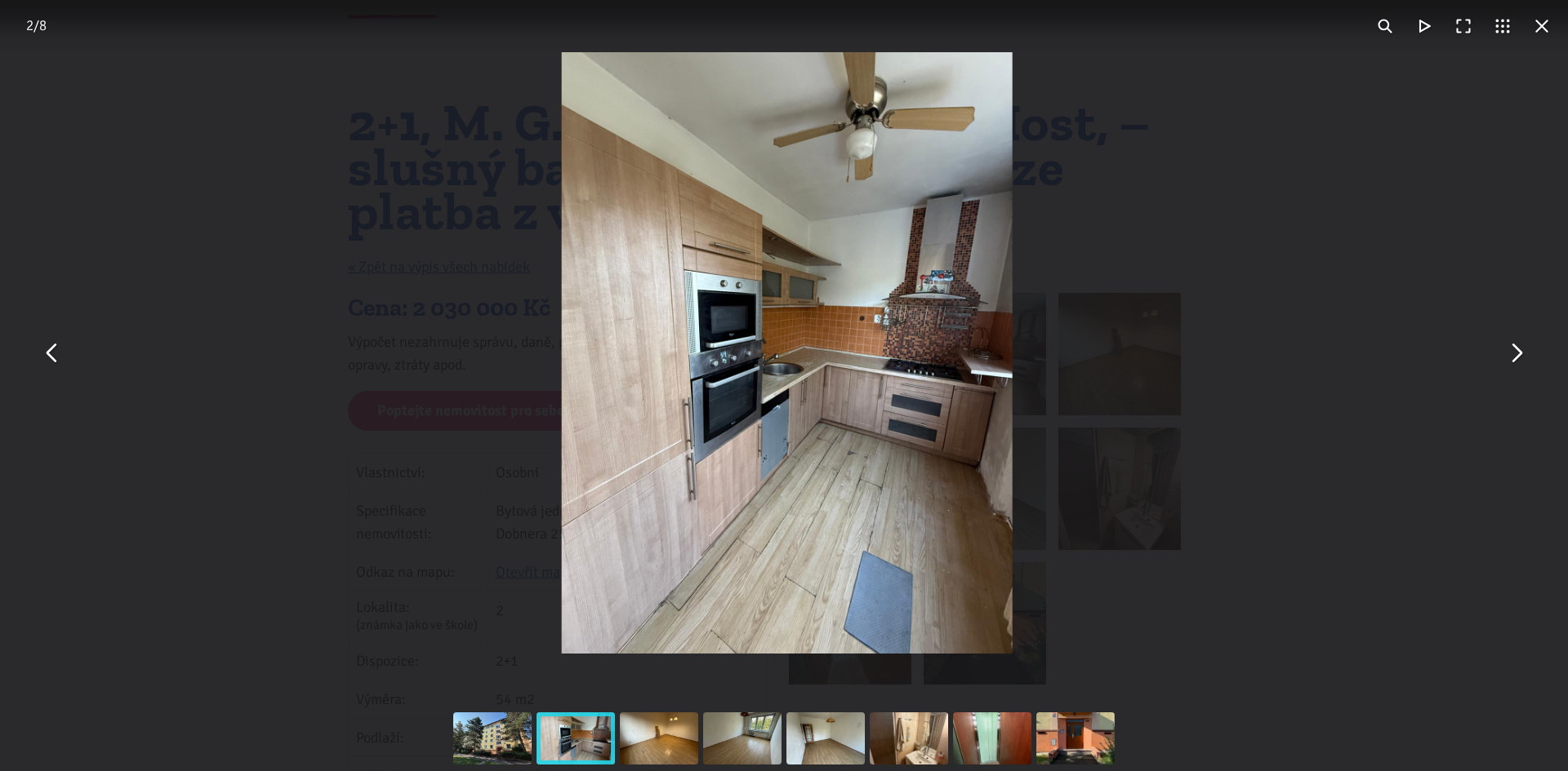
click at [1508, 355] on button "You can close this modal content with the ESC key" at bounding box center [1515, 354] width 39 height 39
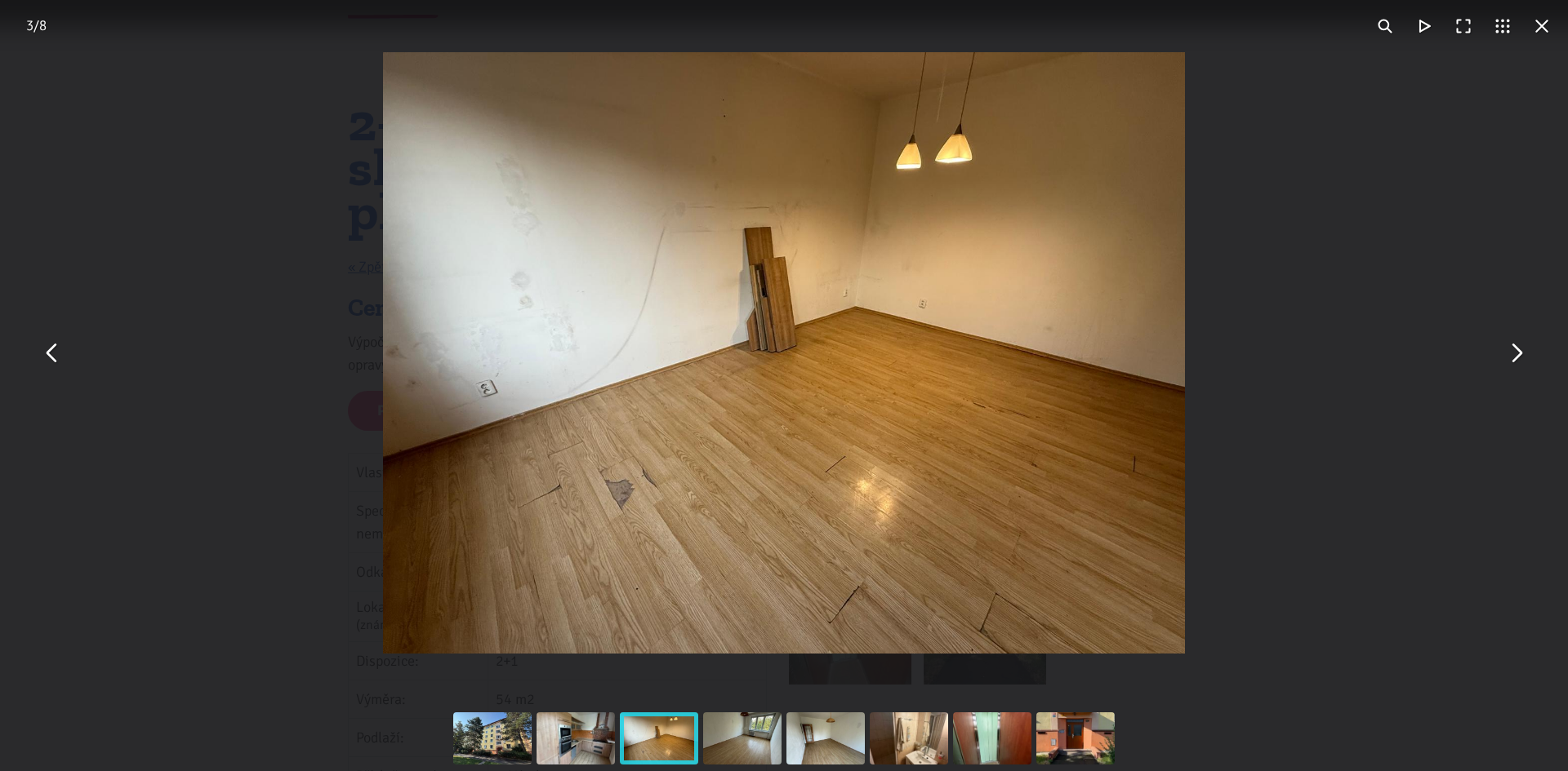
click at [1508, 355] on button "You can close this modal content with the ESC key" at bounding box center [1515, 354] width 39 height 39
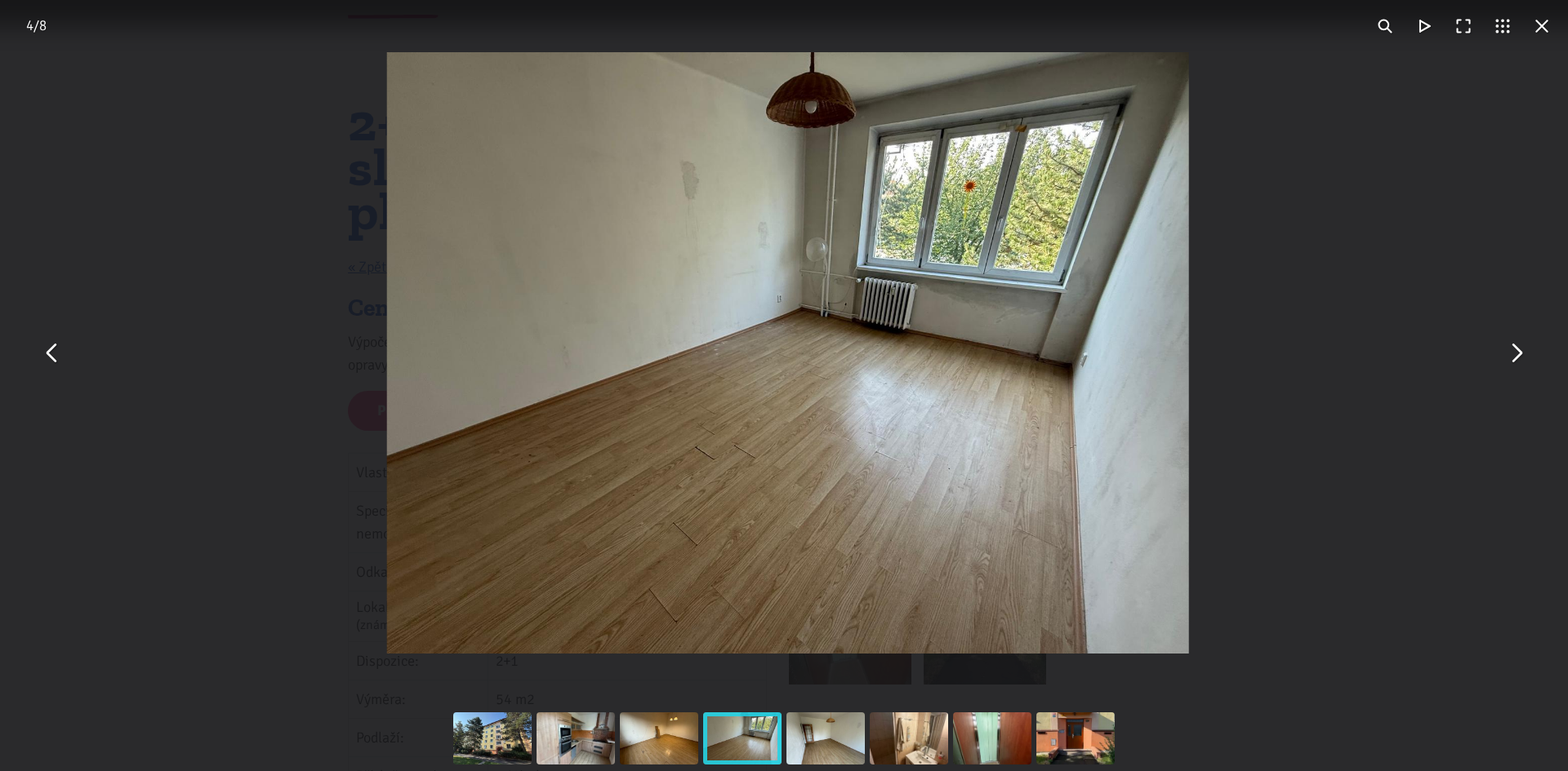
click at [1508, 355] on button "You can close this modal content with the ESC key" at bounding box center [1515, 354] width 39 height 39
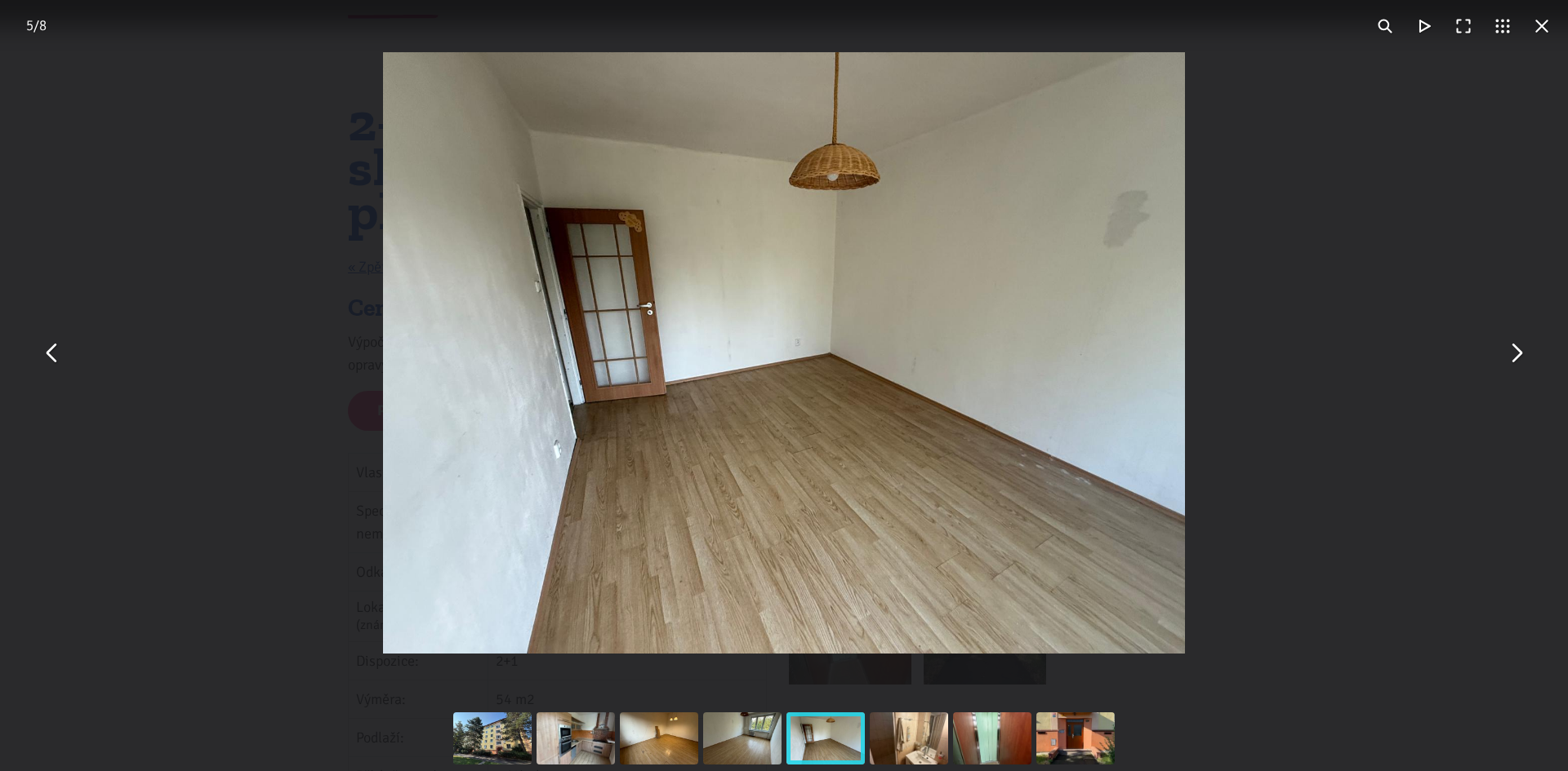
click at [1508, 355] on button "You can close this modal content with the ESC key" at bounding box center [1515, 354] width 39 height 39
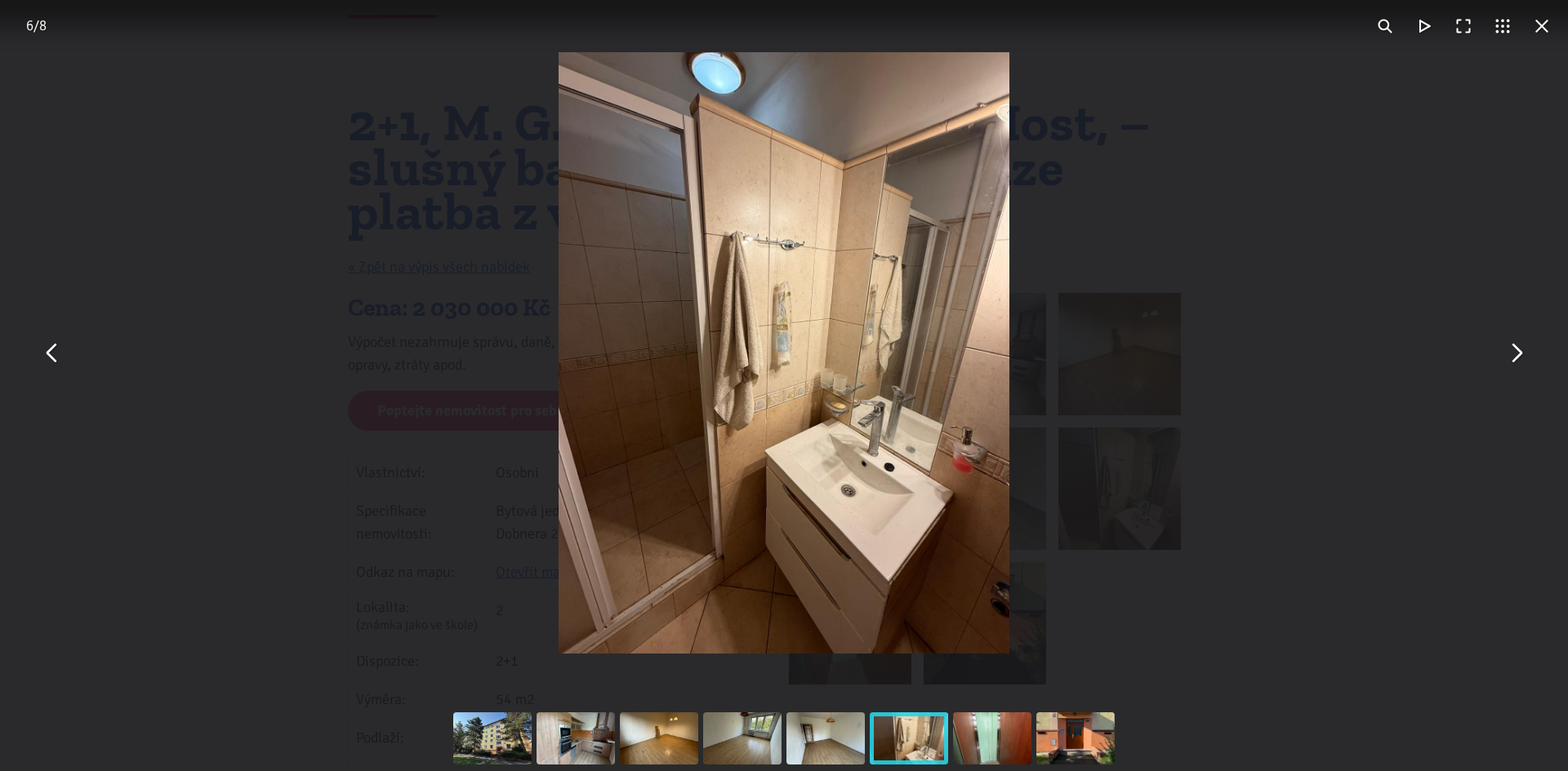
click at [1508, 355] on button "You can close this modal content with the ESC key" at bounding box center [1515, 354] width 39 height 39
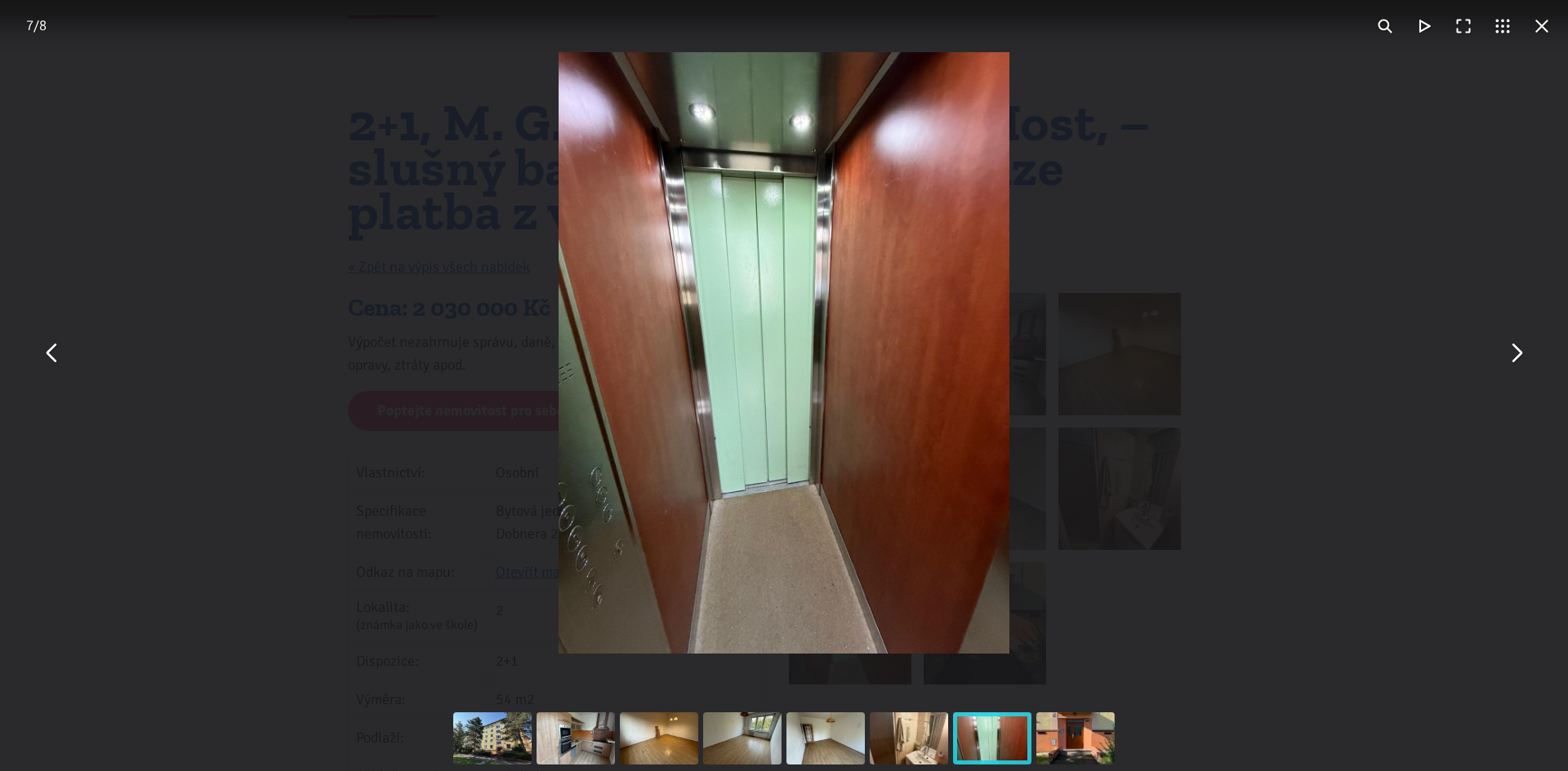
click at [1539, 37] on button "You can close this modal content with the ESC key" at bounding box center [1541, 26] width 39 height 39
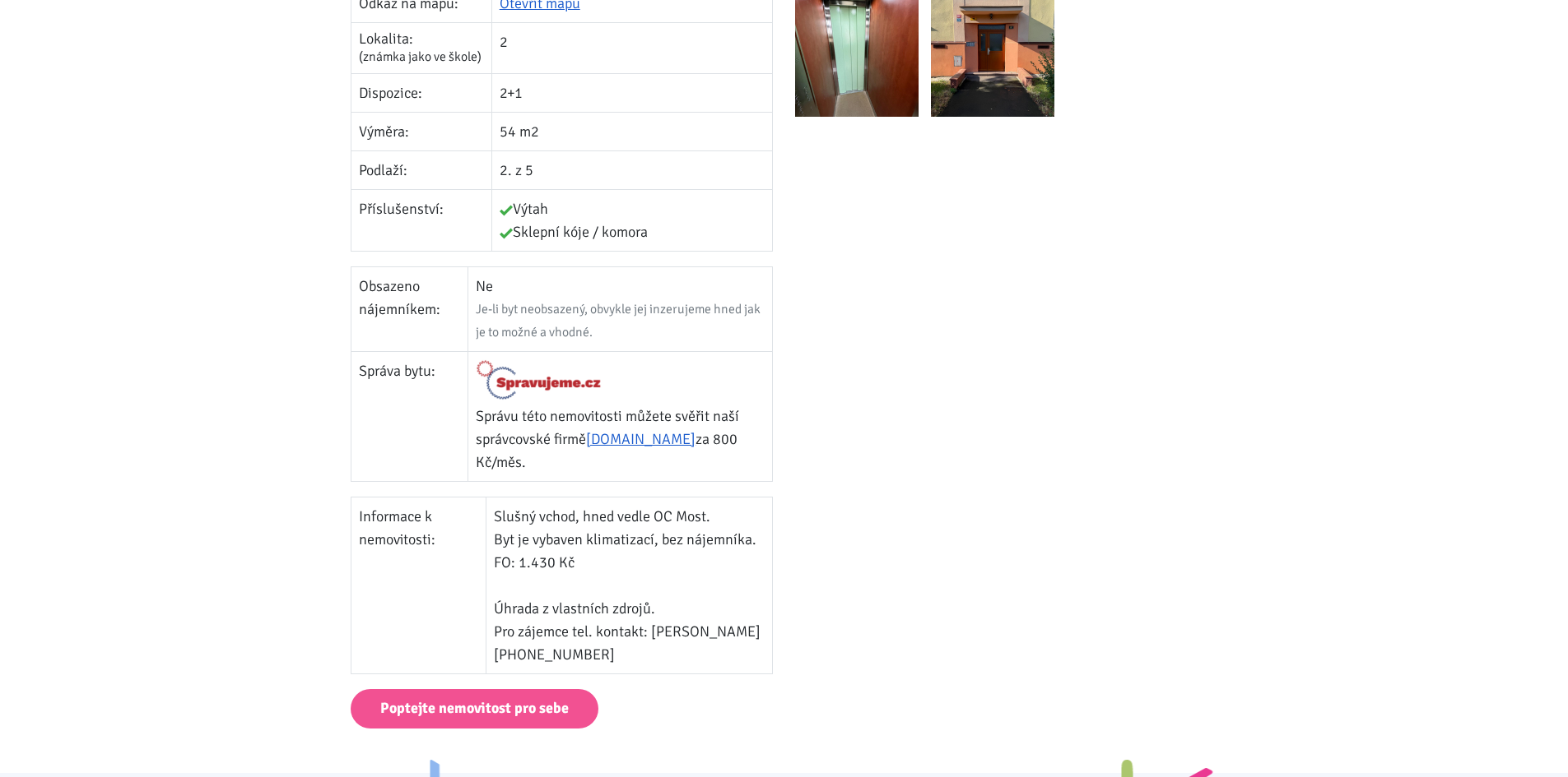
scroll to position [576, 0]
